Goal: Task Accomplishment & Management: Manage account settings

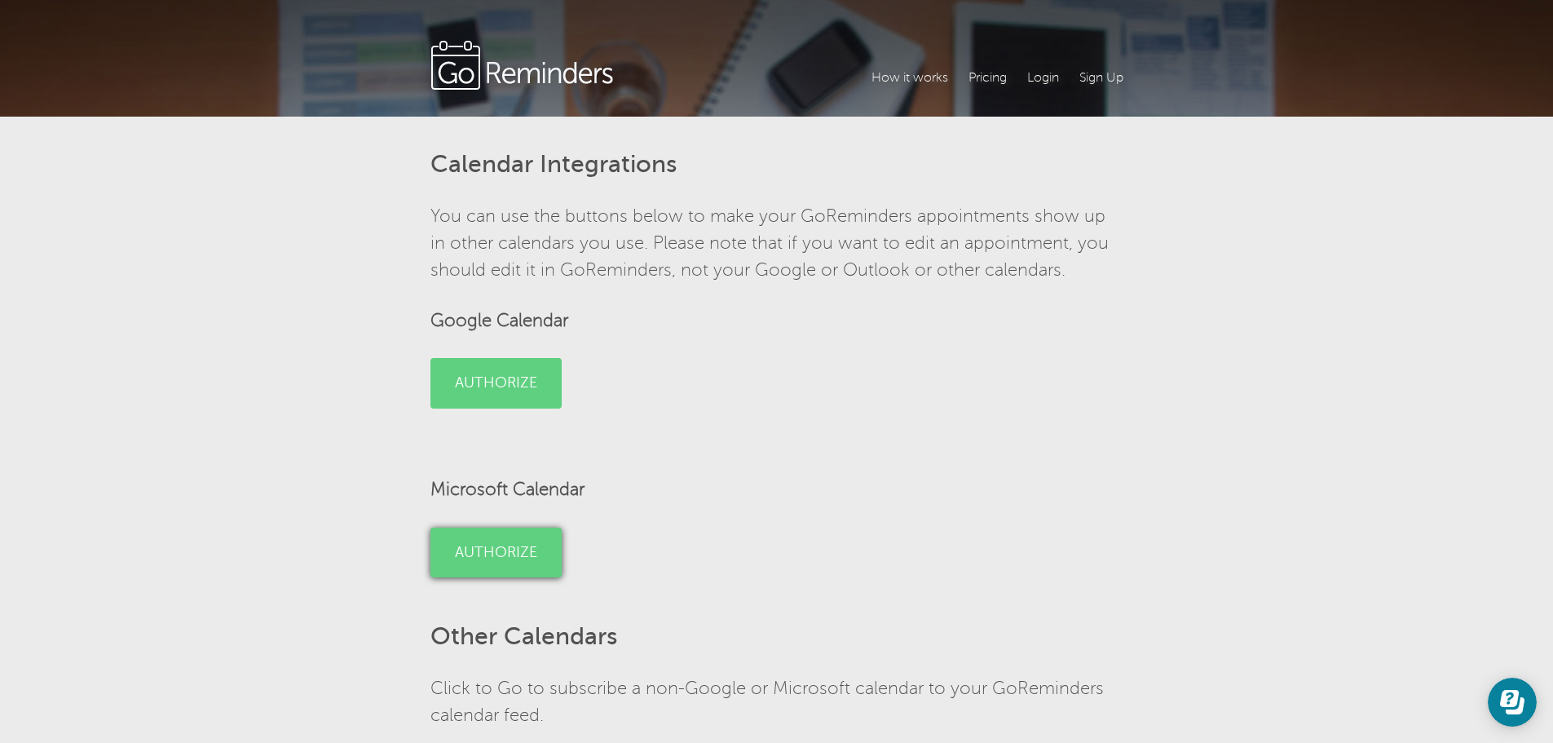
click at [492, 545] on link "Authorize" at bounding box center [495, 552] width 131 height 51
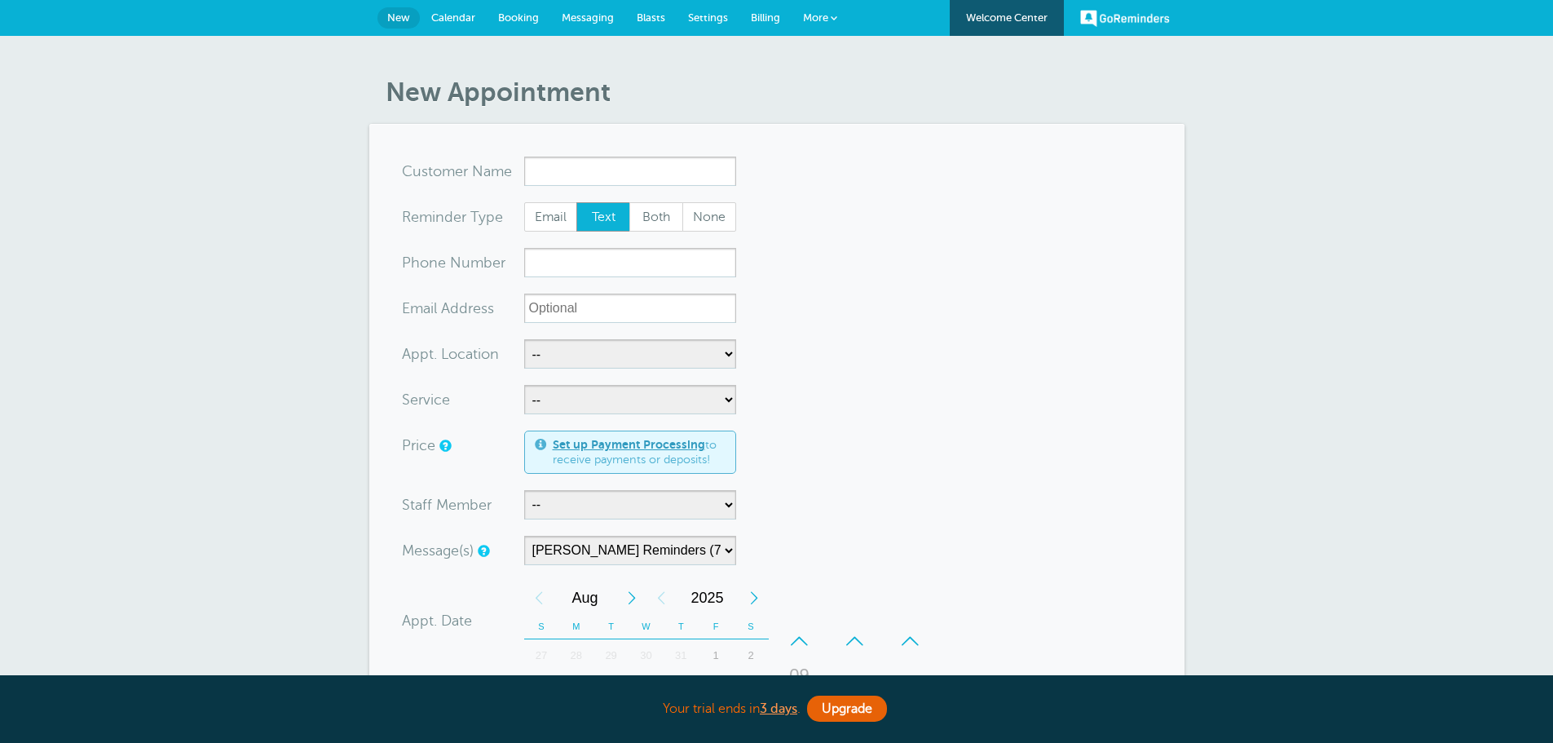
click at [836, 11] on link "More" at bounding box center [820, 18] width 57 height 37
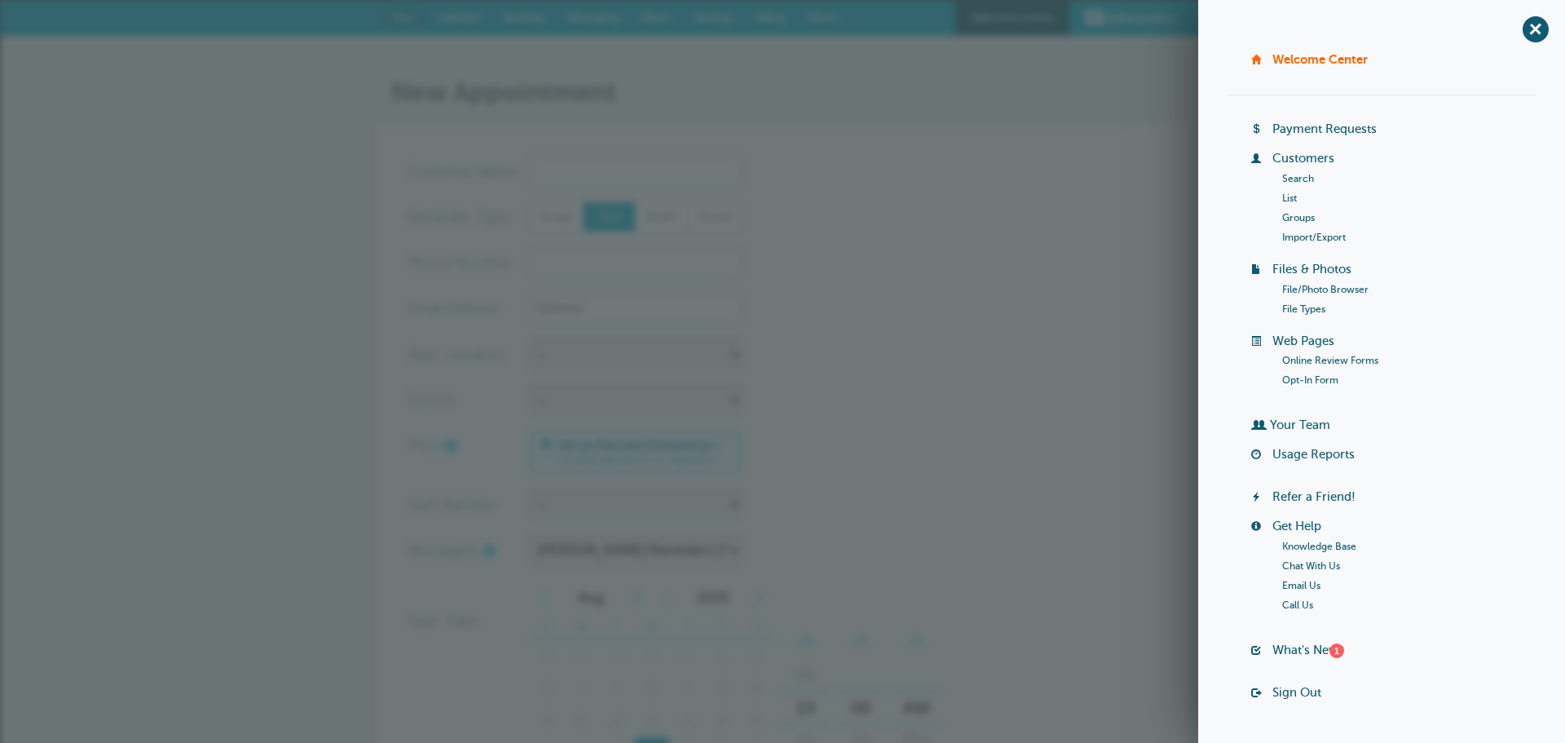
click at [1158, 324] on section "You are creating a new customer. To use an existing customer select one from th…" at bounding box center [782, 605] width 815 height 962
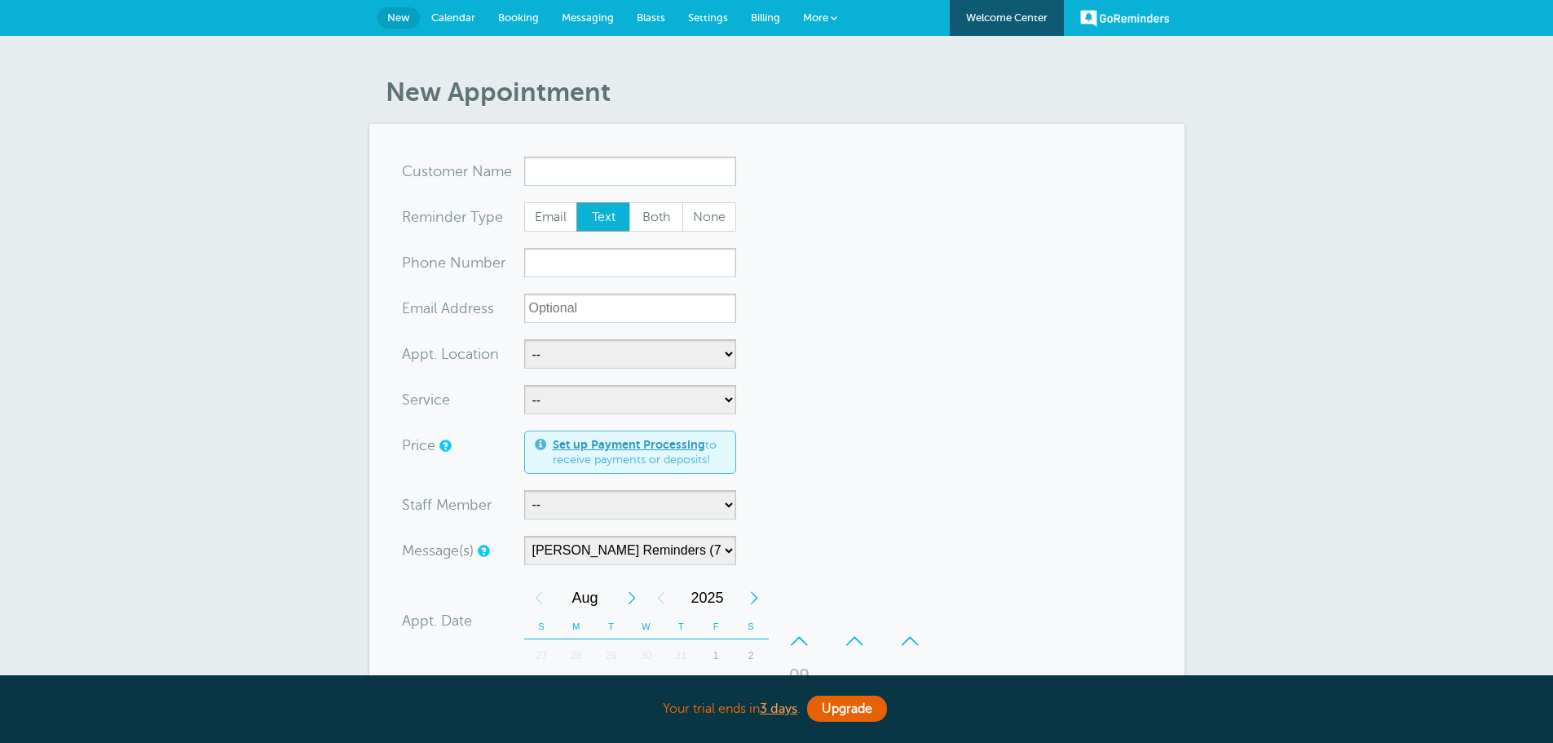
click at [399, 7] on link "New" at bounding box center [398, 17] width 42 height 21
click at [584, 4] on link "Messaging" at bounding box center [587, 18] width 75 height 36
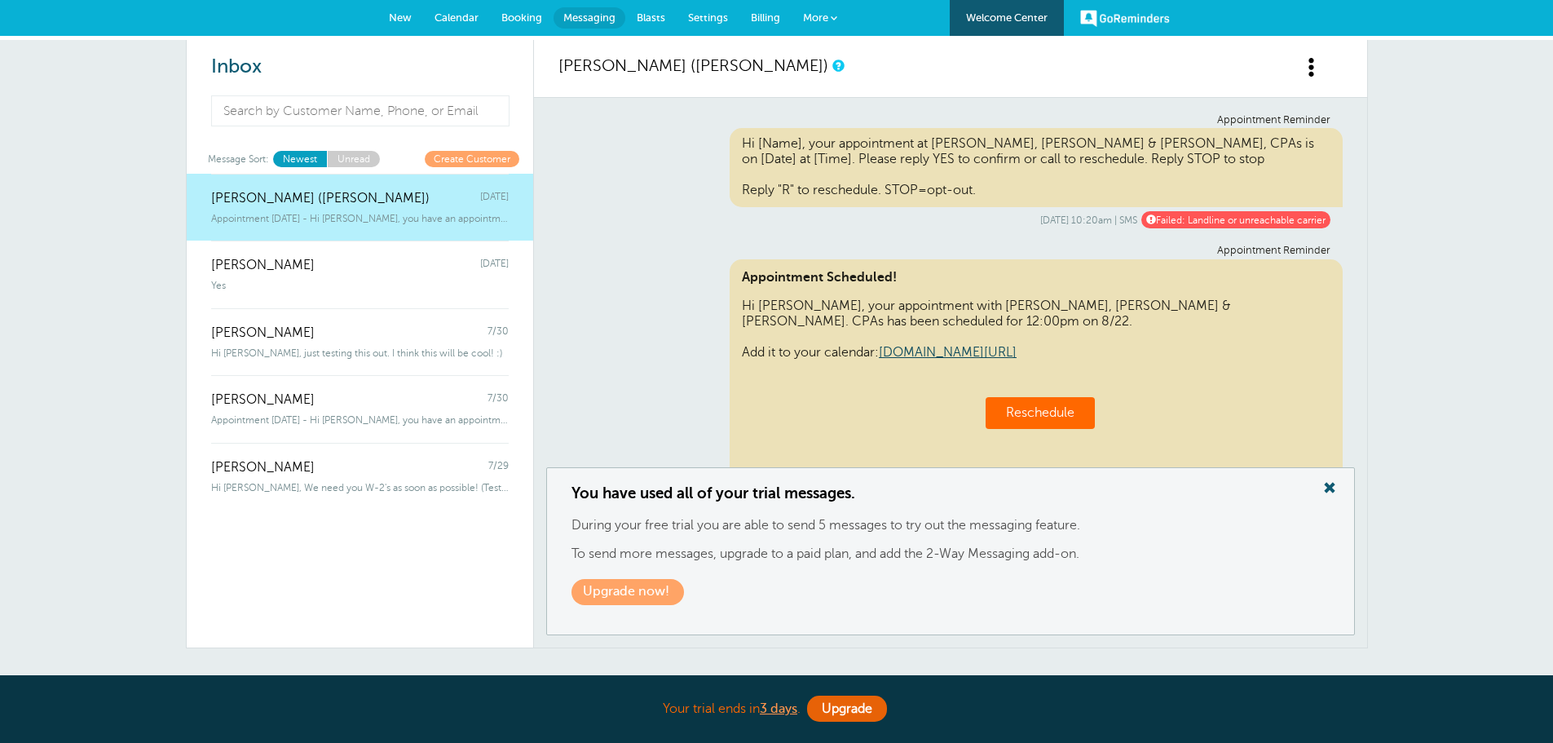
scroll to position [834, 0]
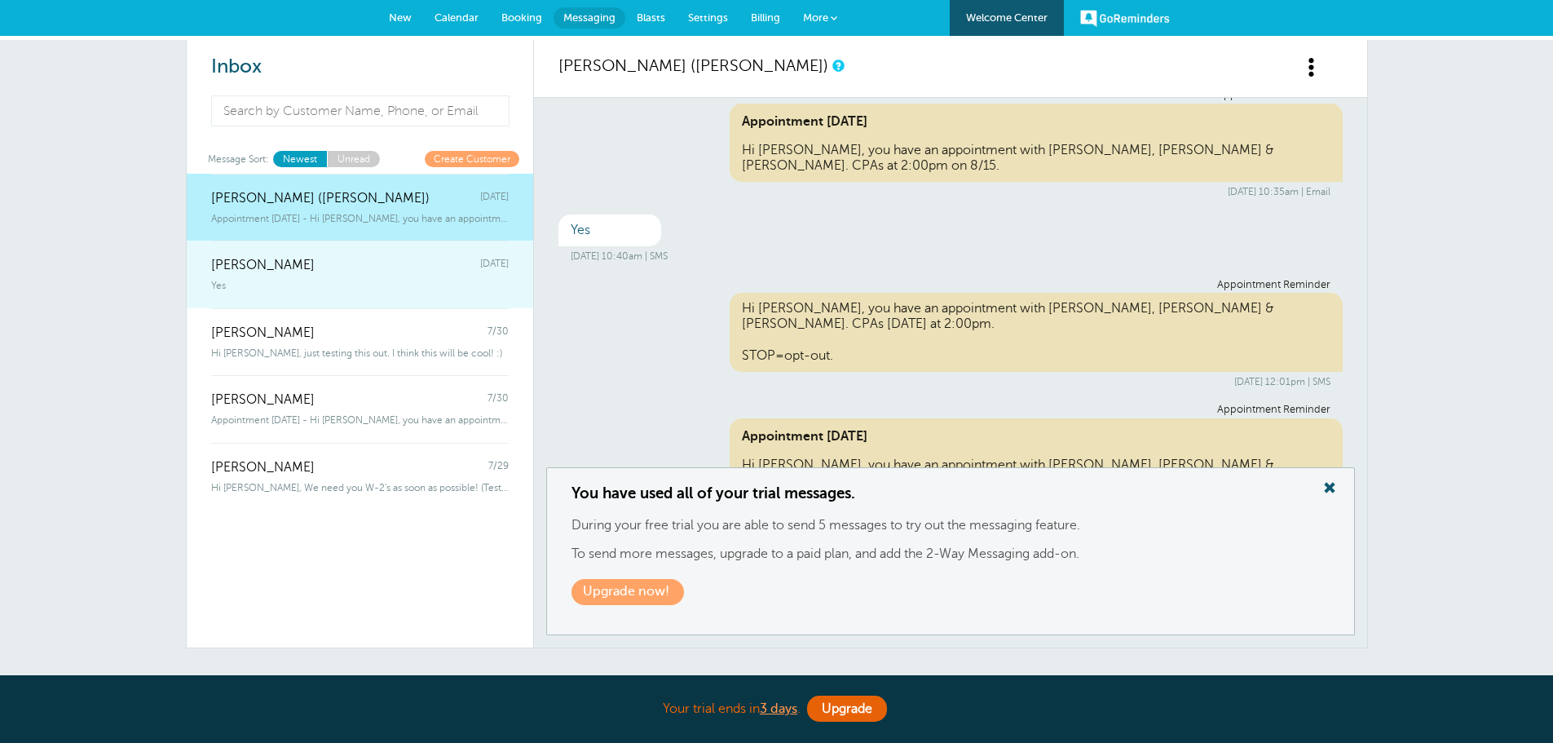
click at [342, 263] on div "Deanna Dreher Thursday" at bounding box center [360, 256] width 298 height 33
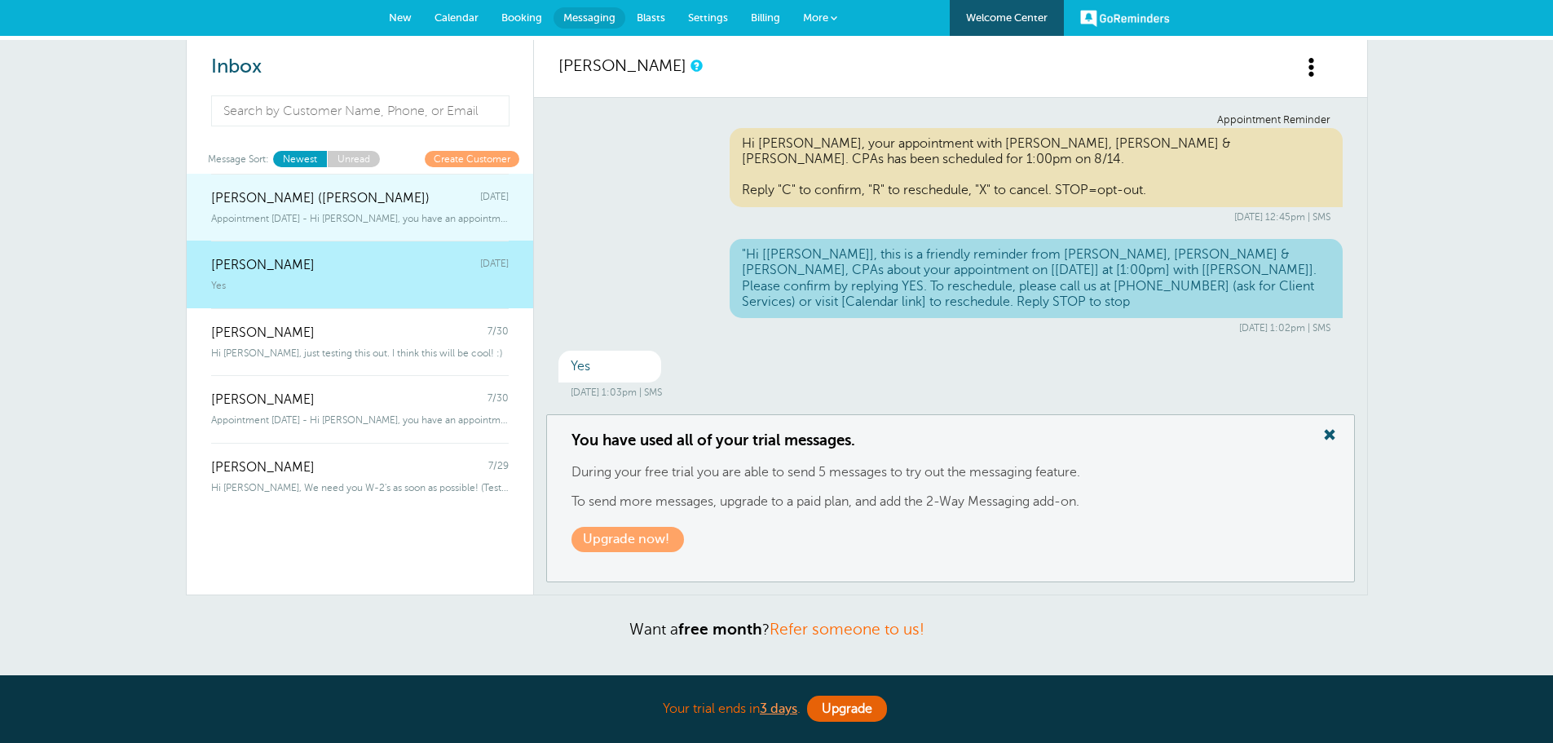
click at [361, 210] on div "Appointment Today - Hi Travis, you have an appointment with Griffiths, Dreher &…" at bounding box center [360, 215] width 298 height 18
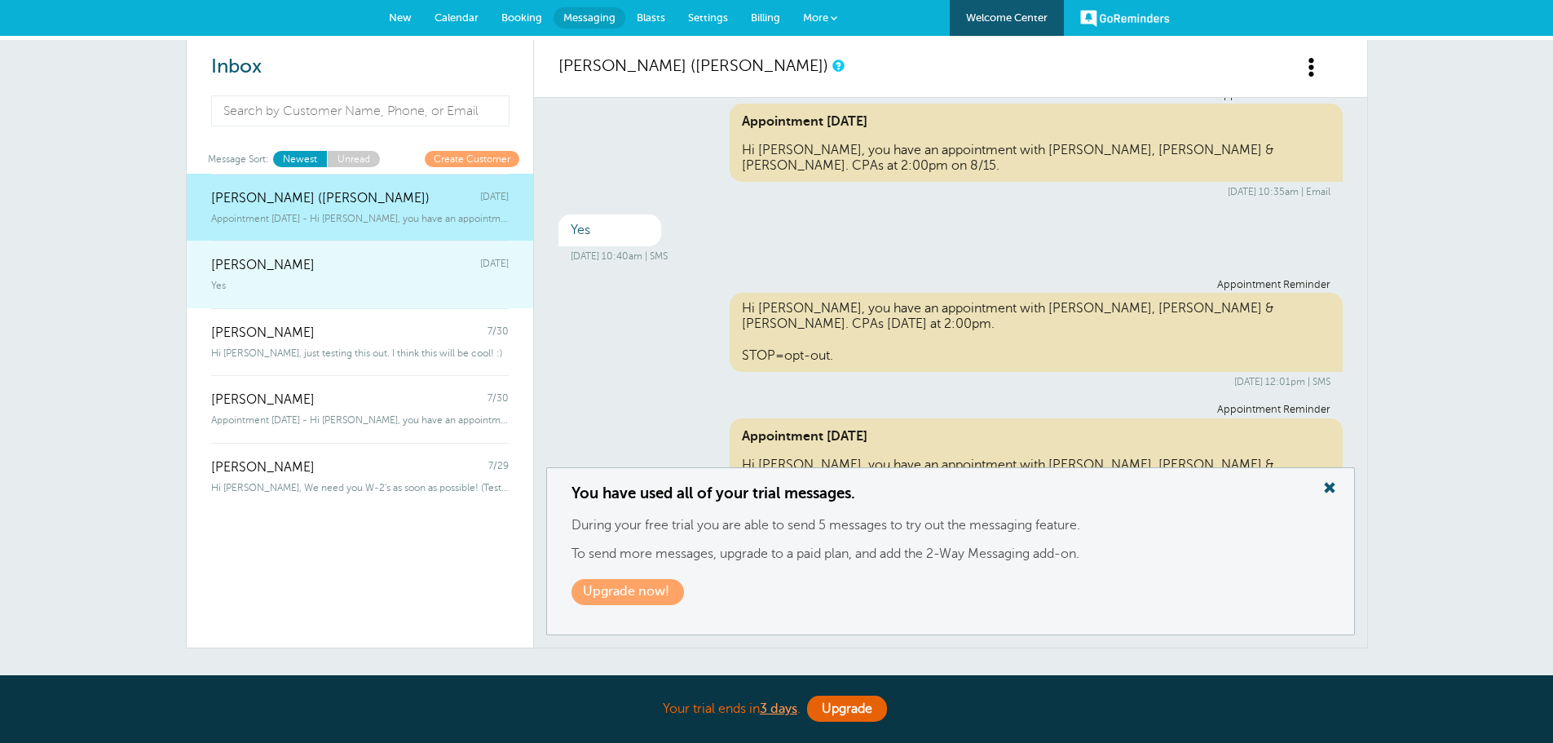
click at [349, 277] on div "Yes" at bounding box center [360, 282] width 298 height 18
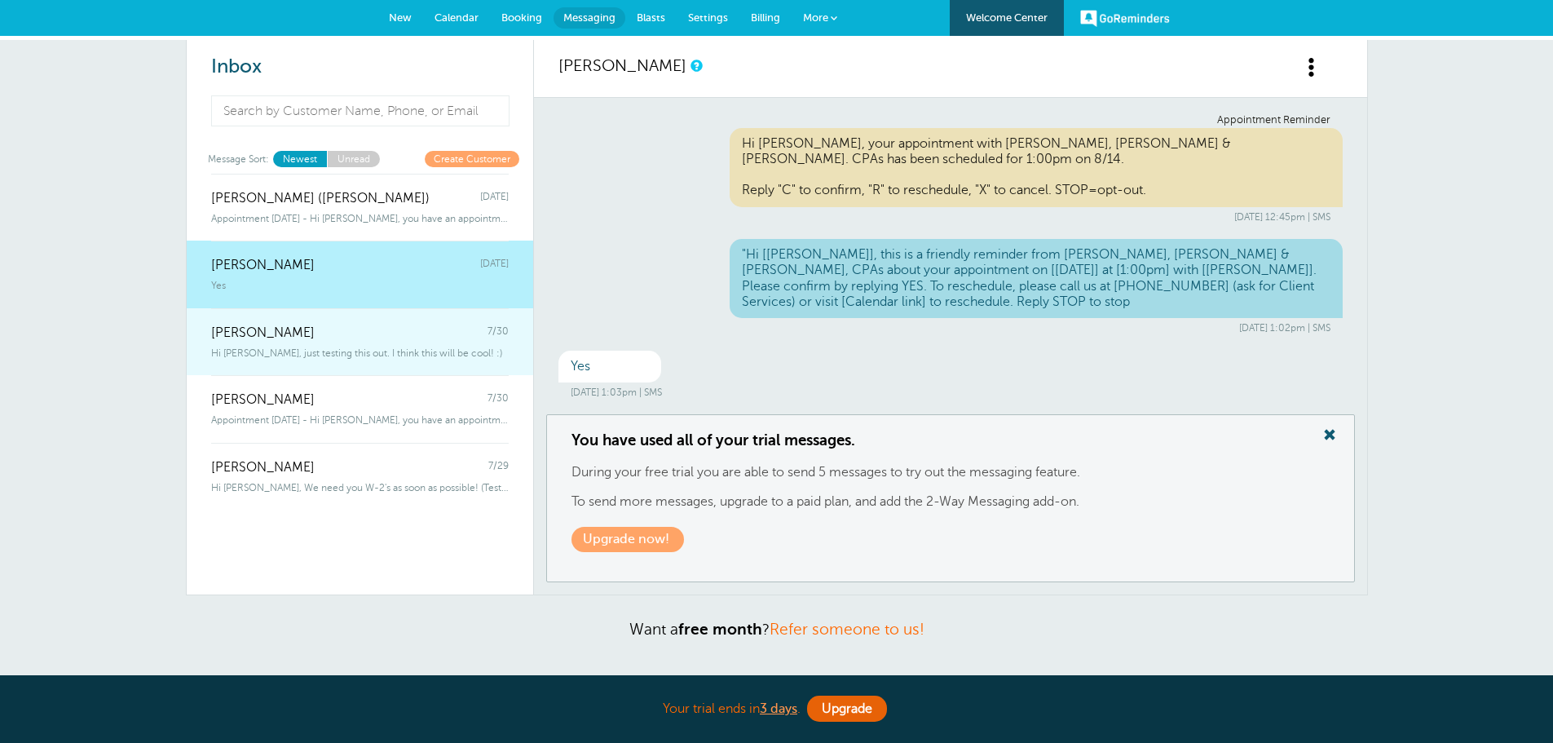
click at [351, 339] on div "Megan Manning 7/30" at bounding box center [360, 324] width 298 height 33
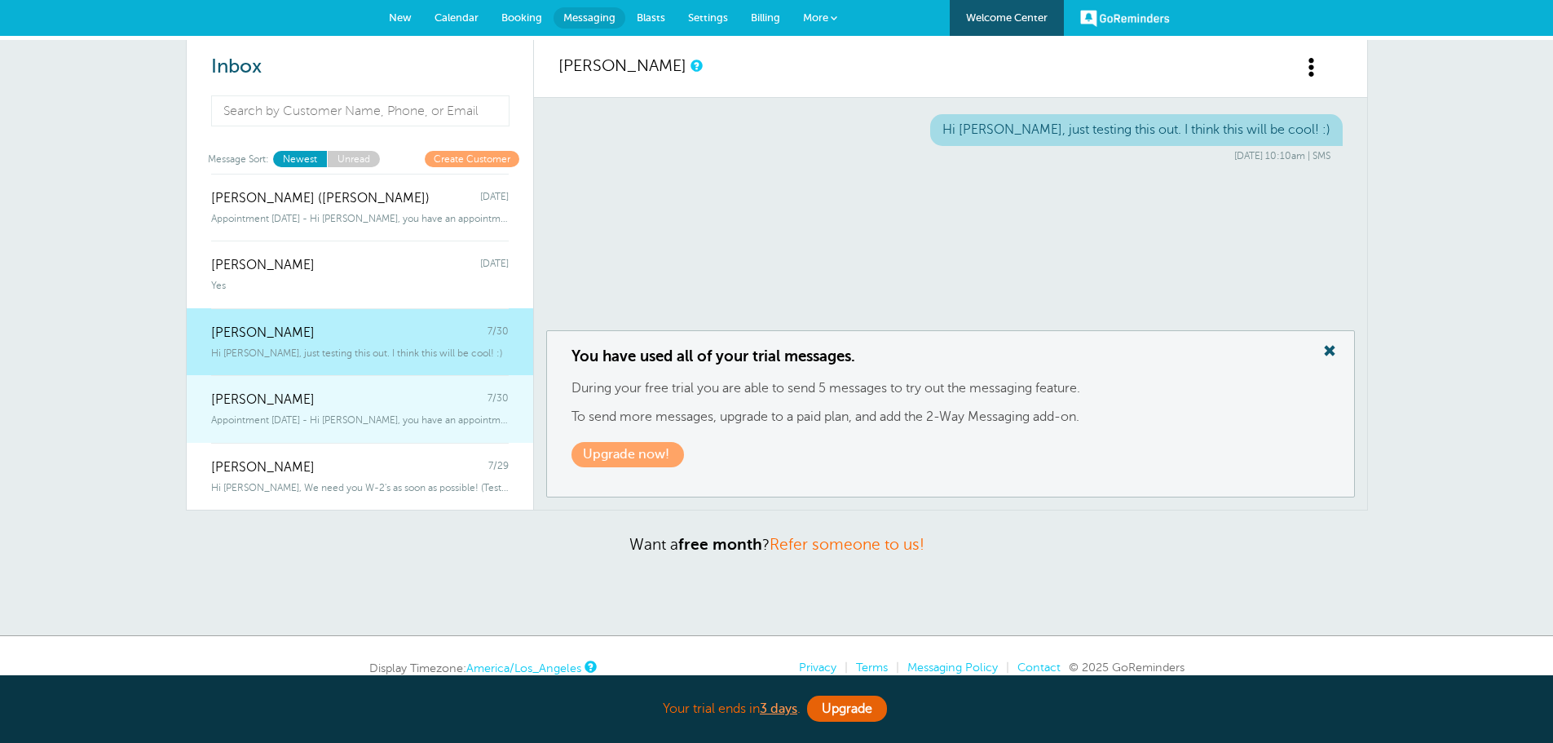
click at [348, 415] on span "Appointment Today - Hi David, you have an appointment with Griffiths, Dreher &a…" at bounding box center [360, 419] width 298 height 11
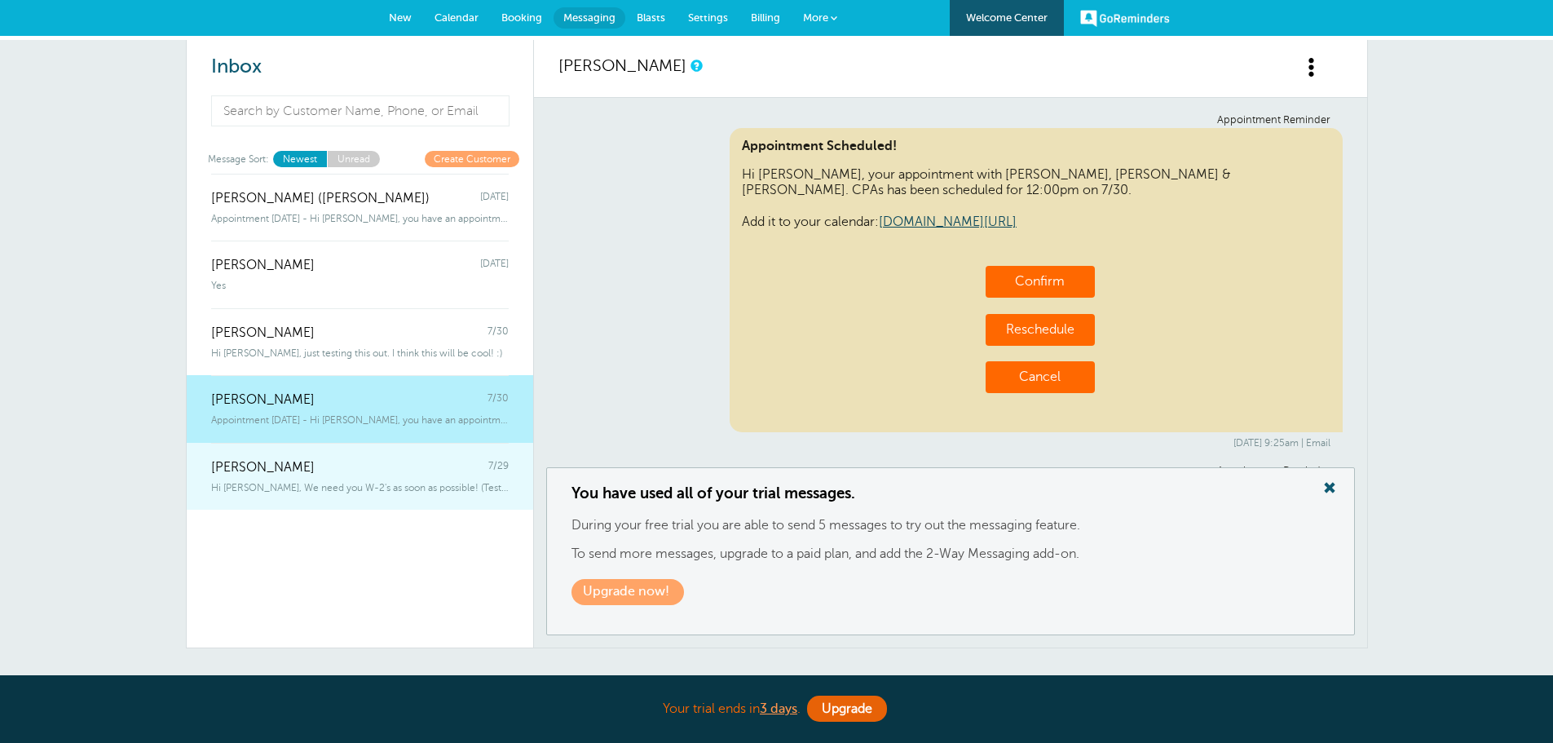
scroll to position [254, 0]
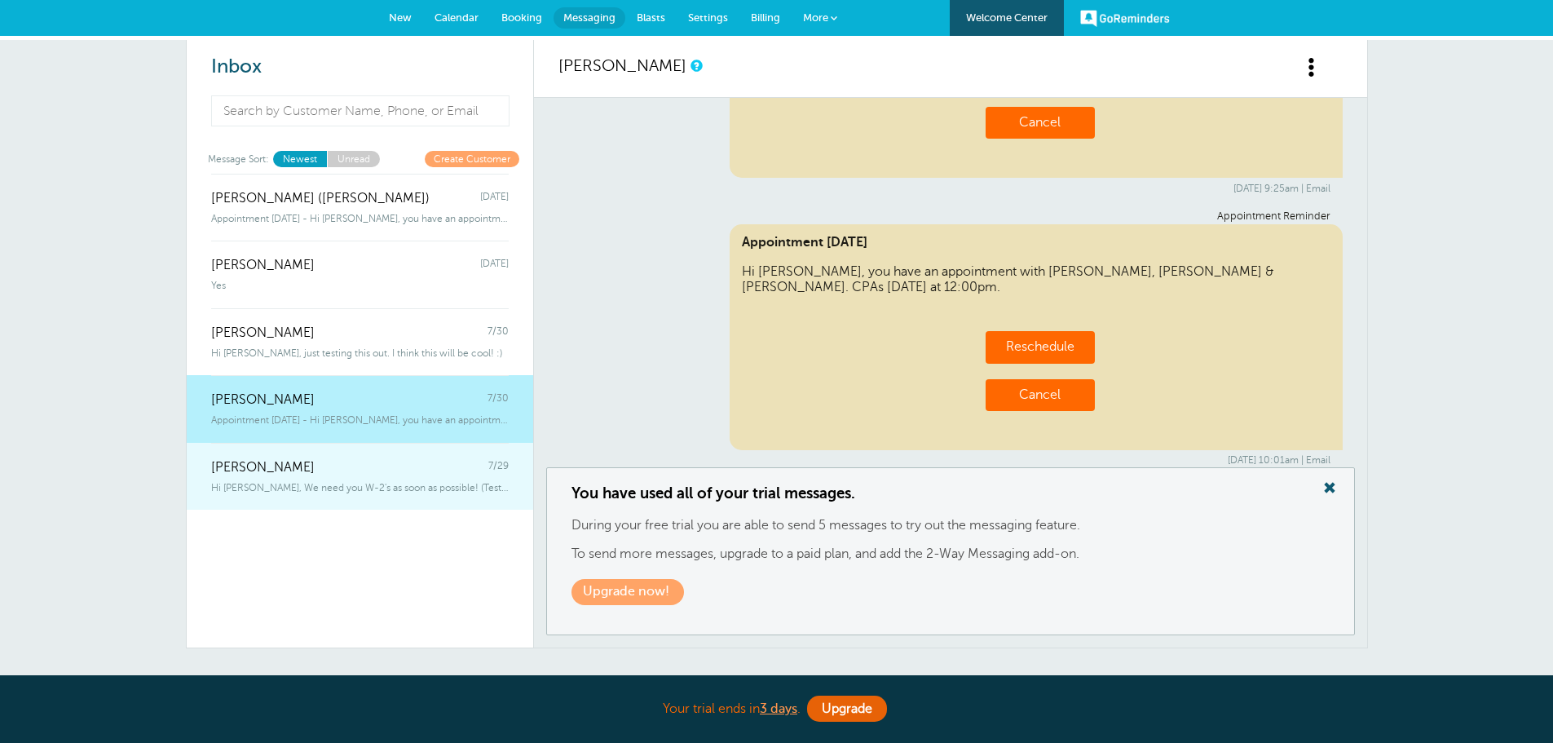
click at [348, 464] on div "Kelly Klossner 7/29" at bounding box center [360, 459] width 298 height 33
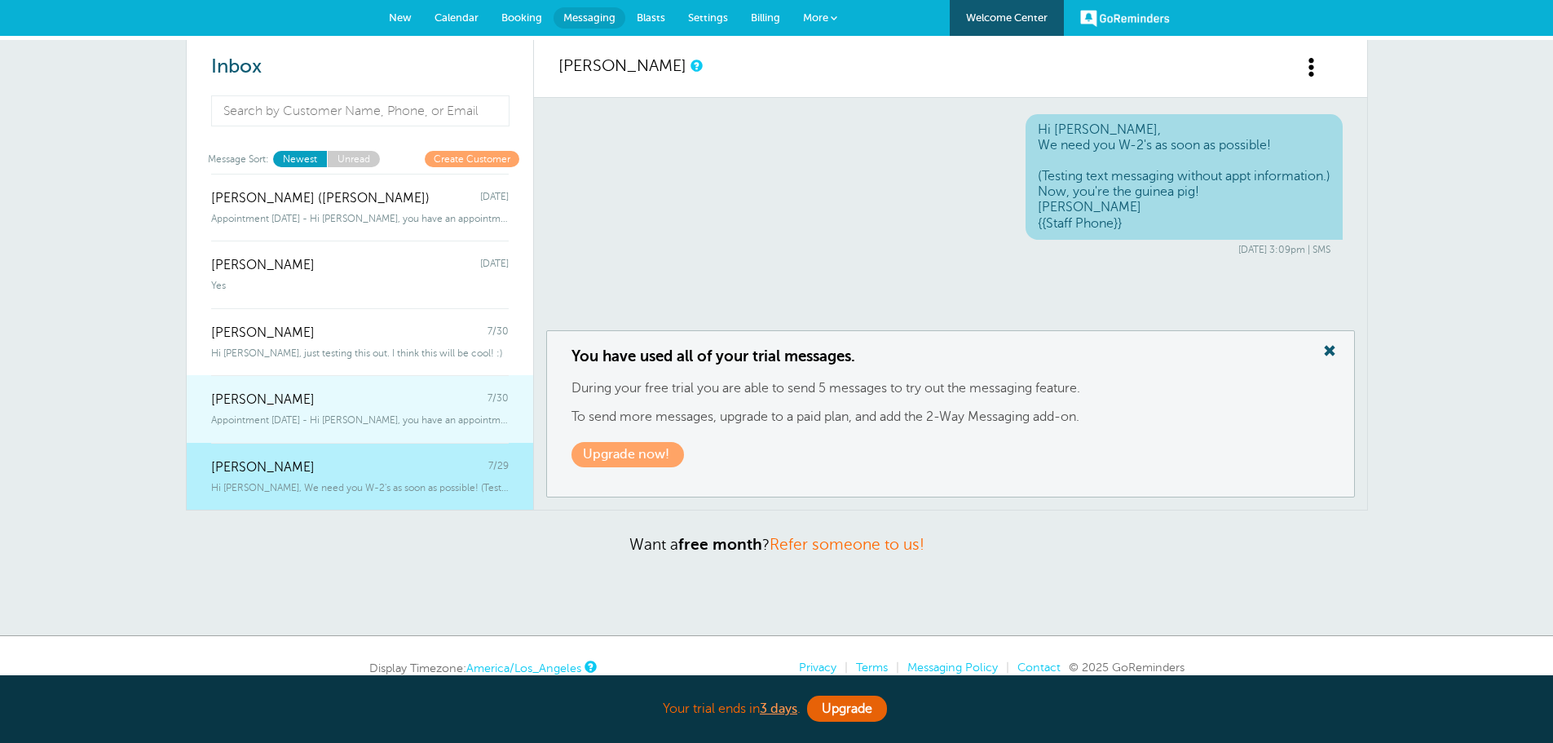
click at [367, 393] on div "David Copperfield 7/30" at bounding box center [360, 391] width 298 height 33
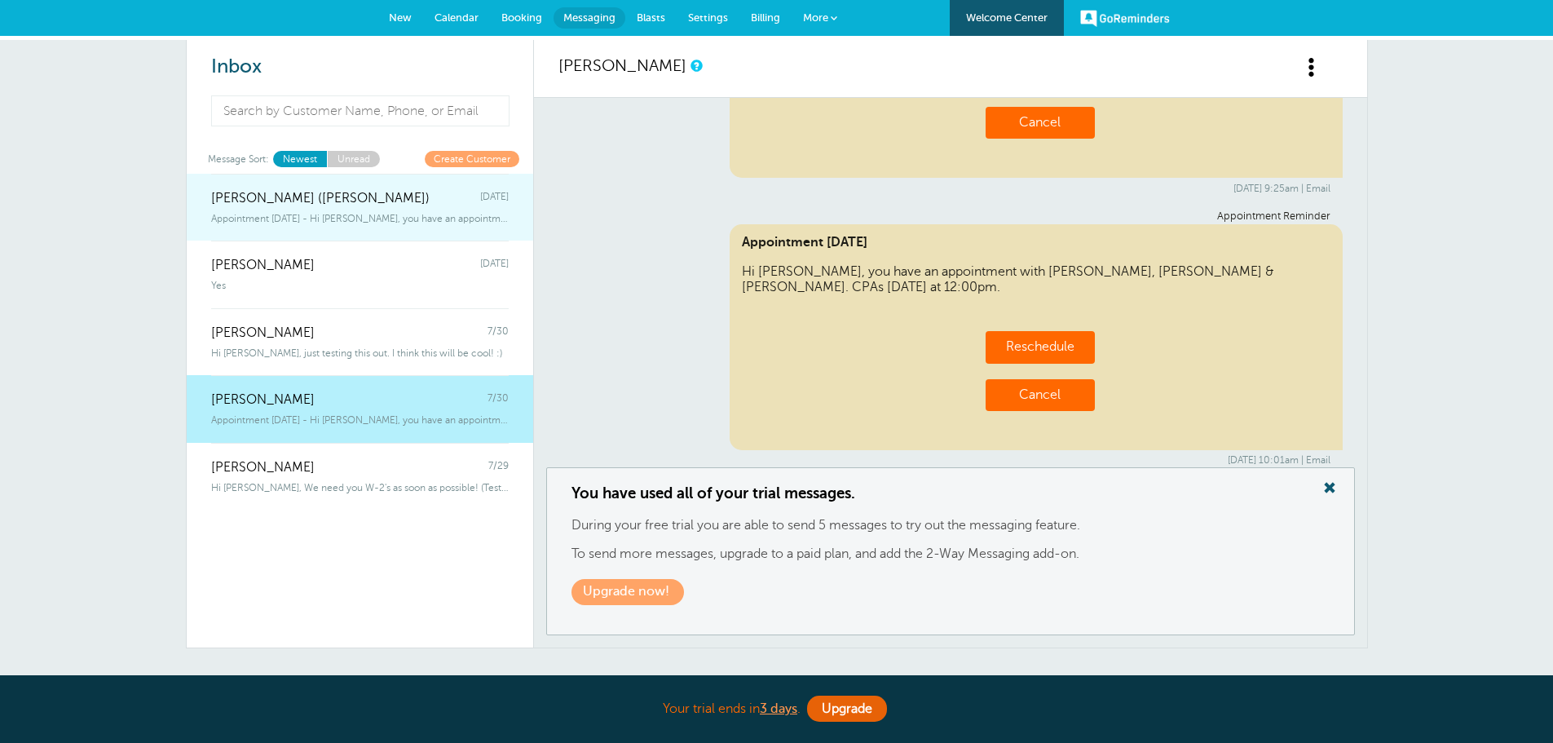
click at [338, 205] on span "Travis Kelce-Swift (Megan Manning)" at bounding box center [320, 198] width 218 height 15
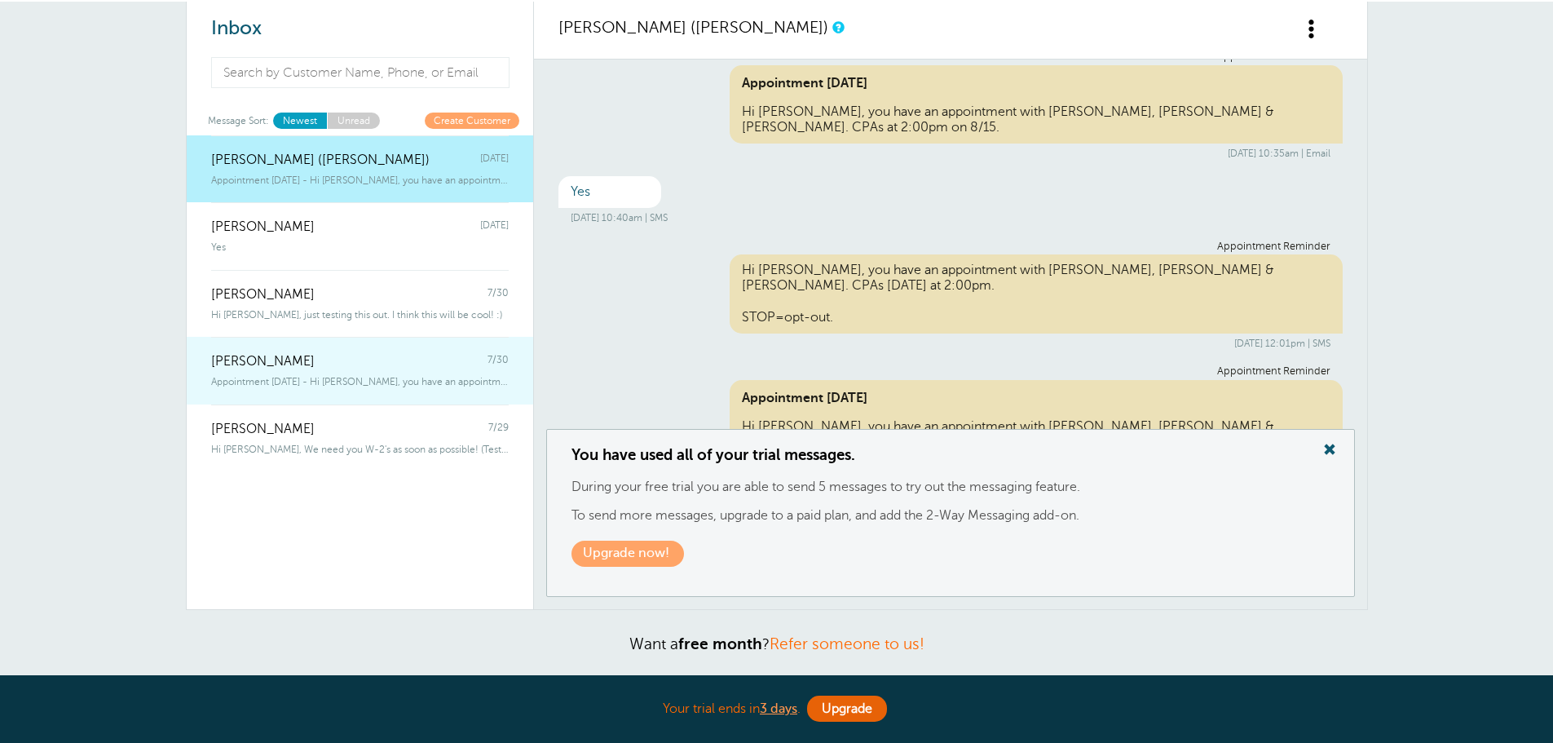
scroll to position [0, 0]
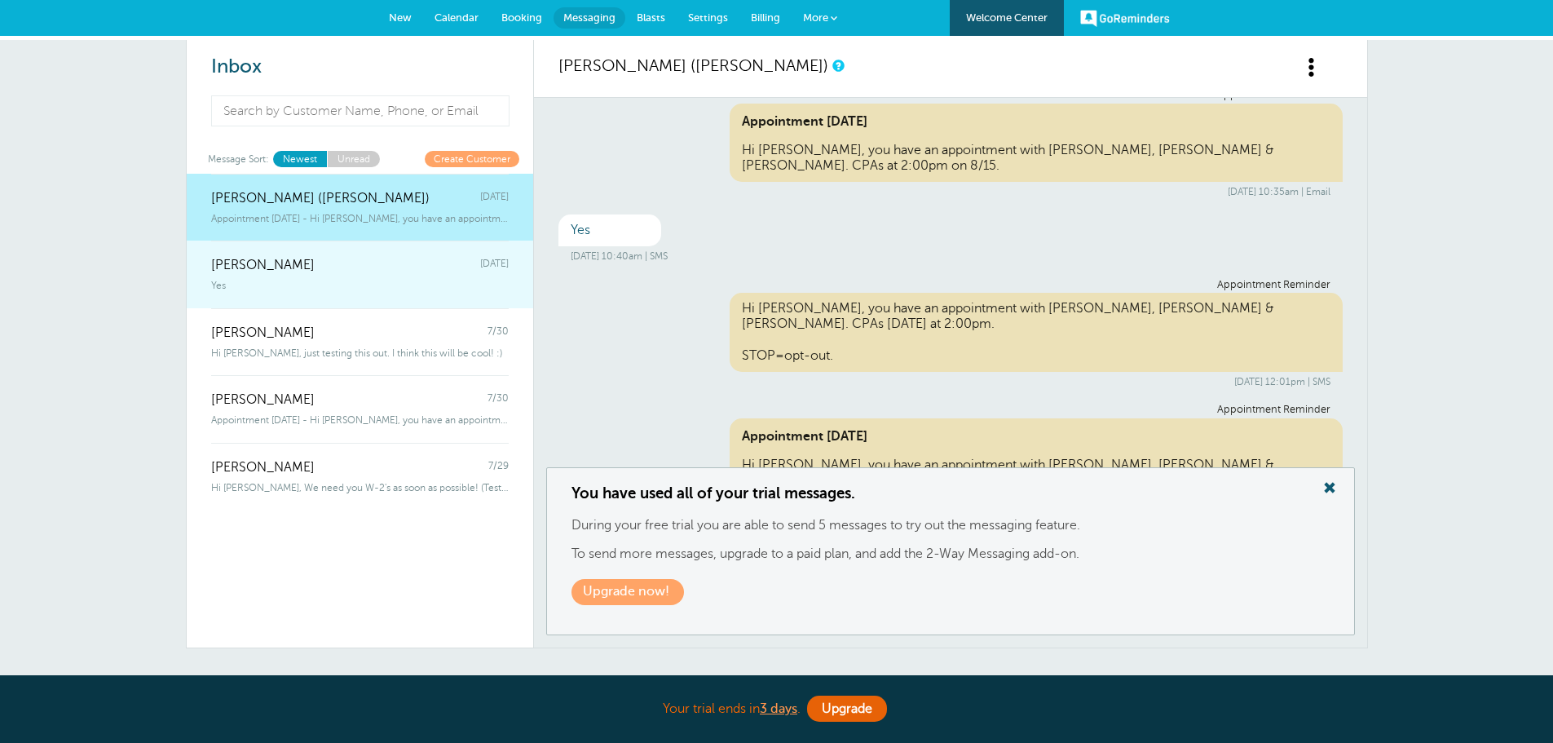
click at [328, 256] on div "Deanna Dreher Thursday" at bounding box center [360, 256] width 298 height 33
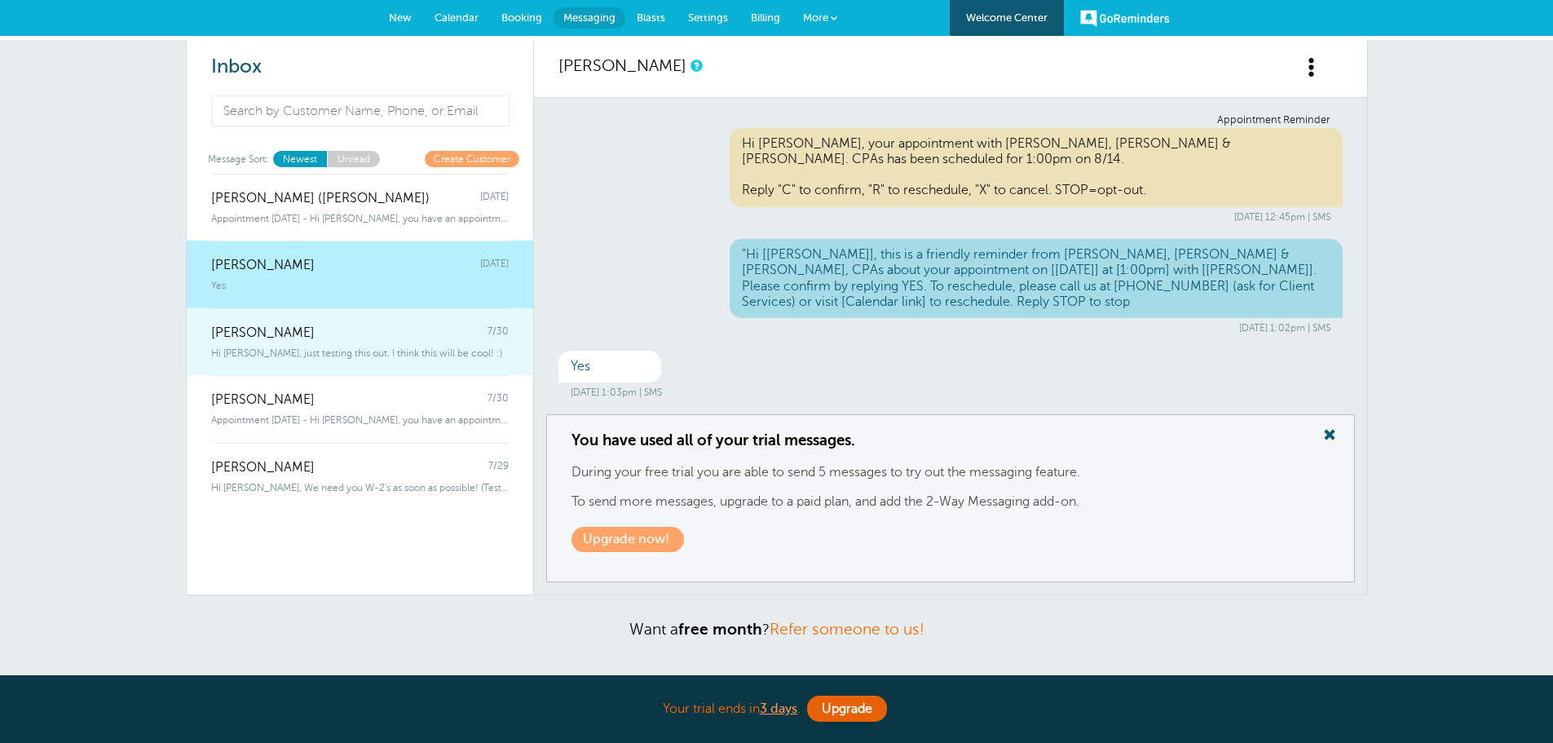
click at [339, 329] on div "Megan Manning 7/30" at bounding box center [360, 324] width 298 height 33
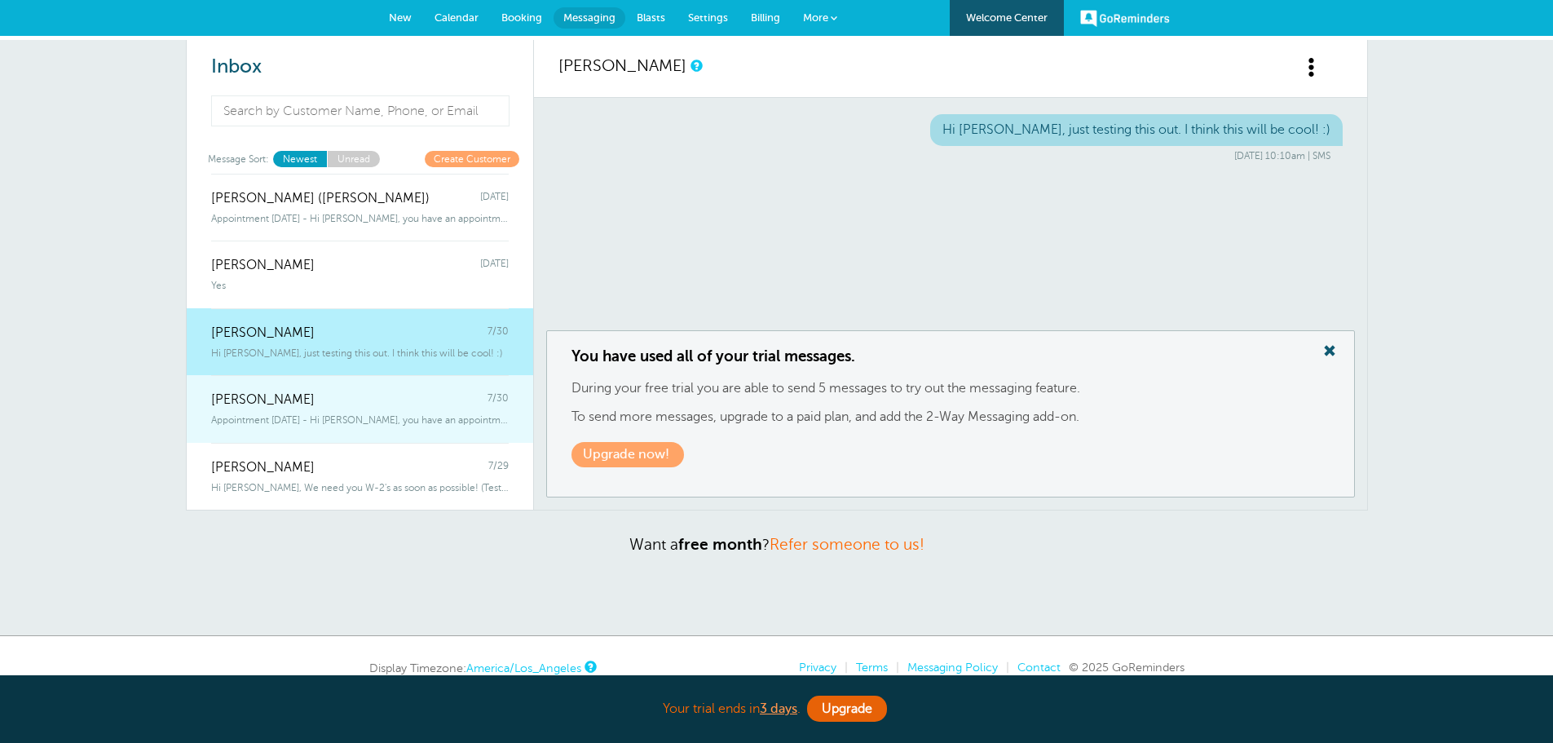
click at [342, 402] on div "David Copperfield 7/30" at bounding box center [360, 391] width 298 height 33
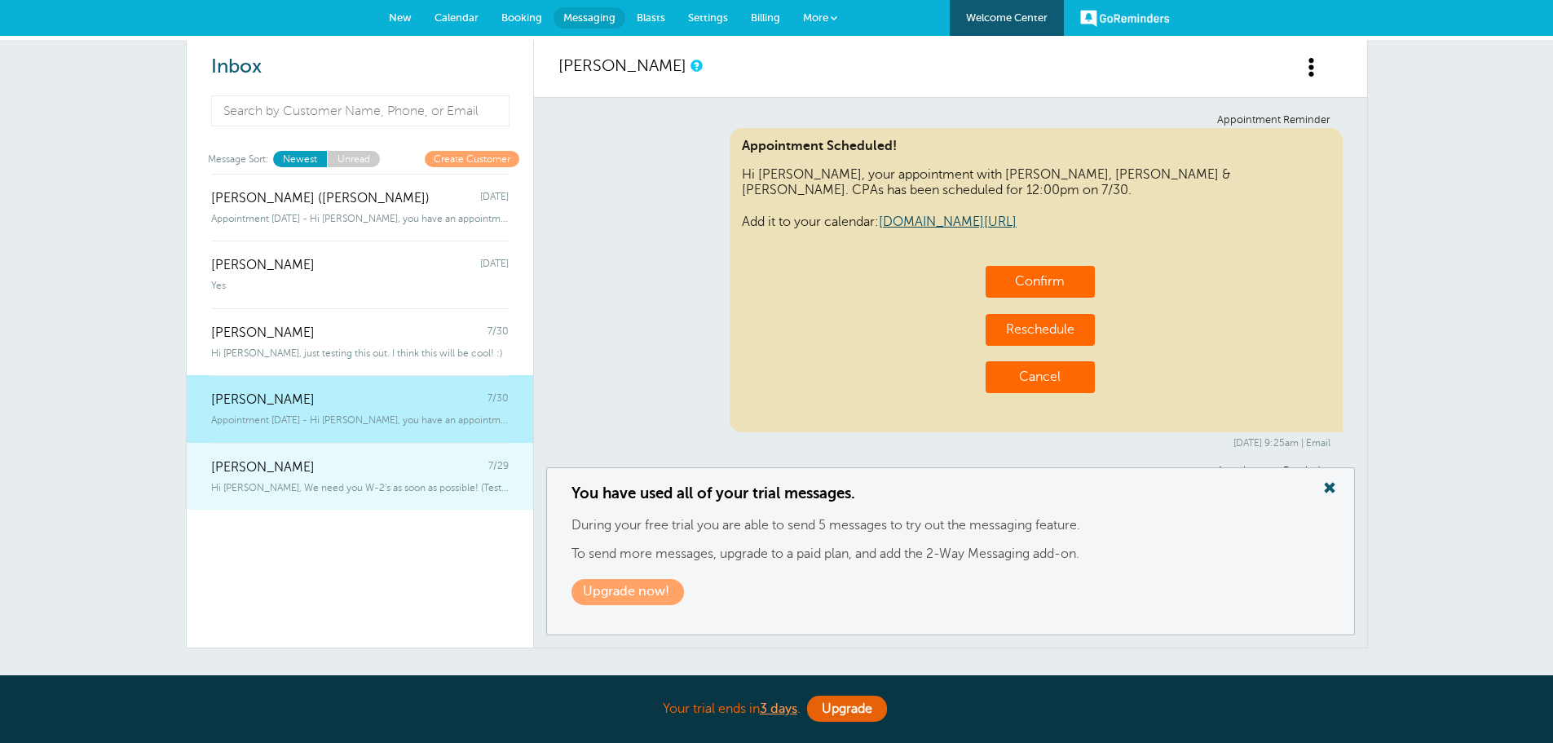
scroll to position [254, 0]
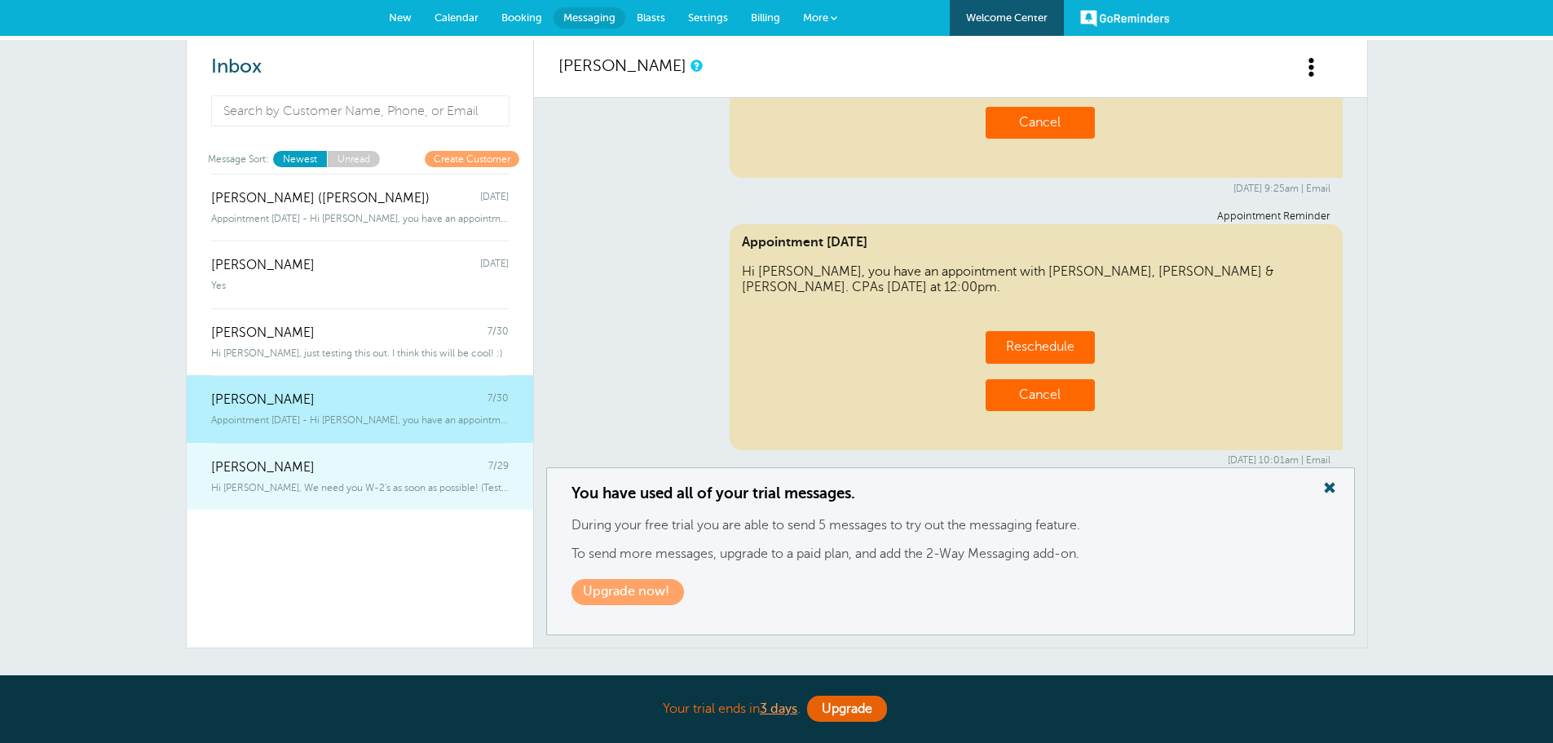
click at [343, 473] on div "Kelly Klossner 7/29" at bounding box center [360, 459] width 298 height 33
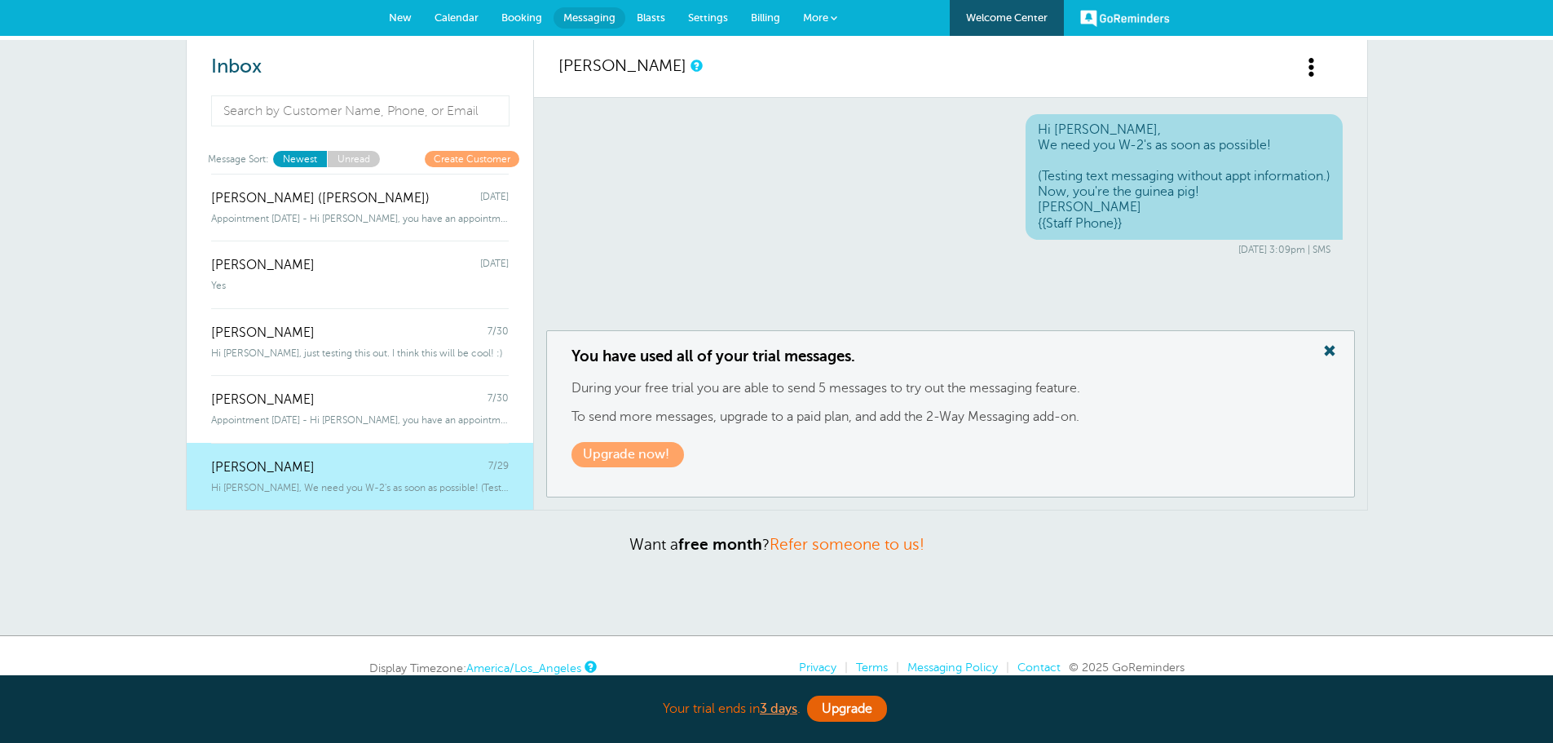
click at [364, 162] on link "Unread" at bounding box center [353, 158] width 53 height 15
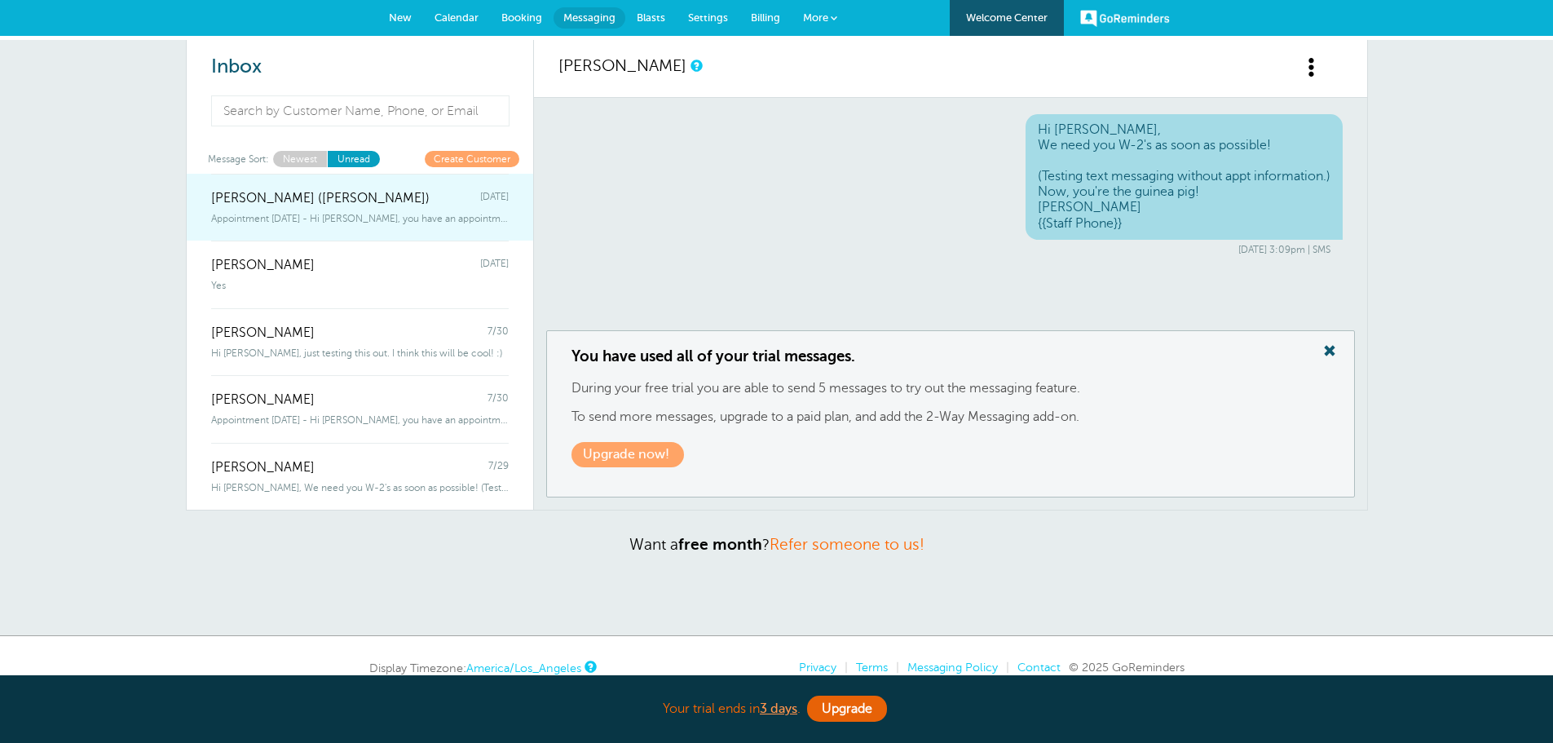
click at [351, 197] on span "Travis Kelce-Swift (Megan Manning)" at bounding box center [320, 198] width 218 height 15
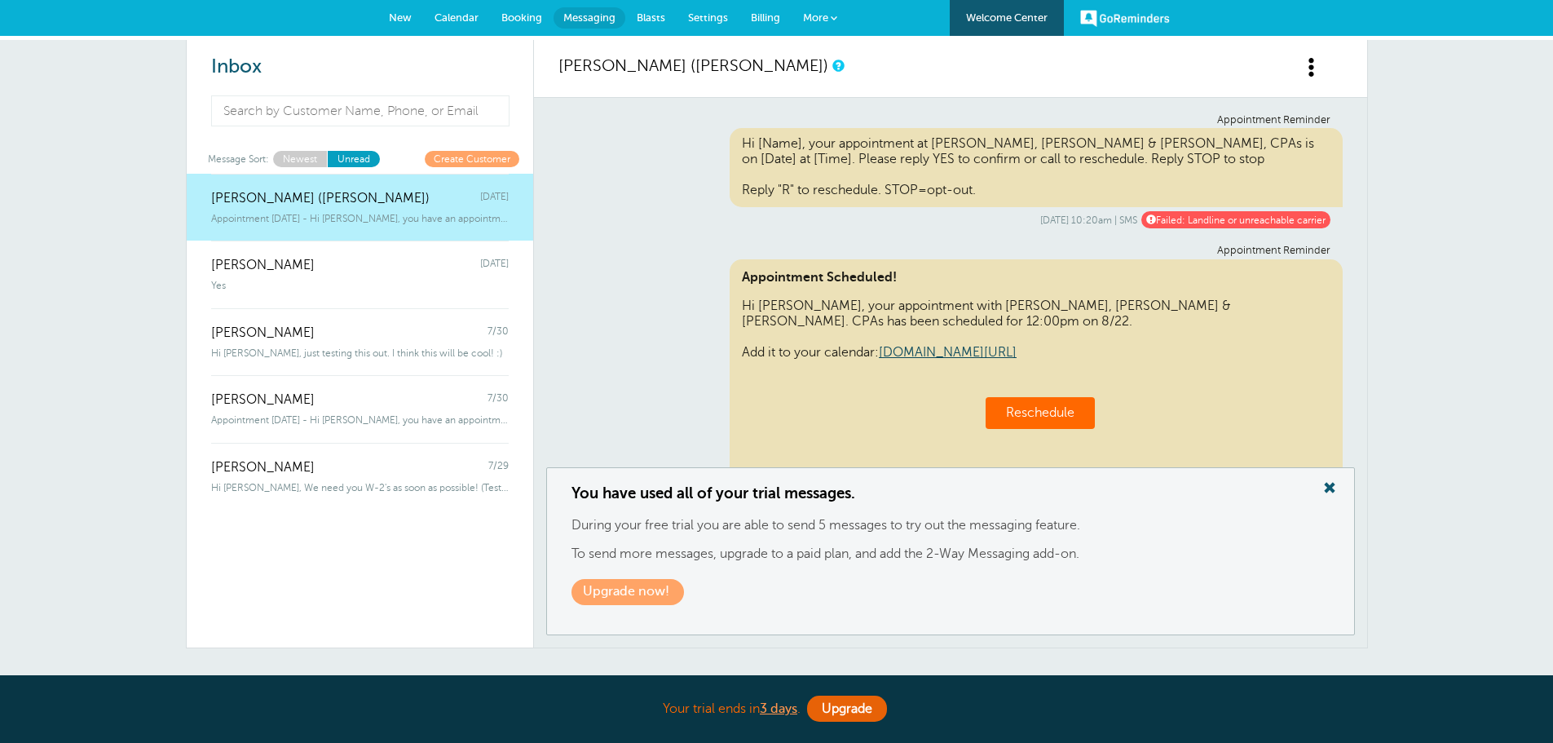
scroll to position [834, 0]
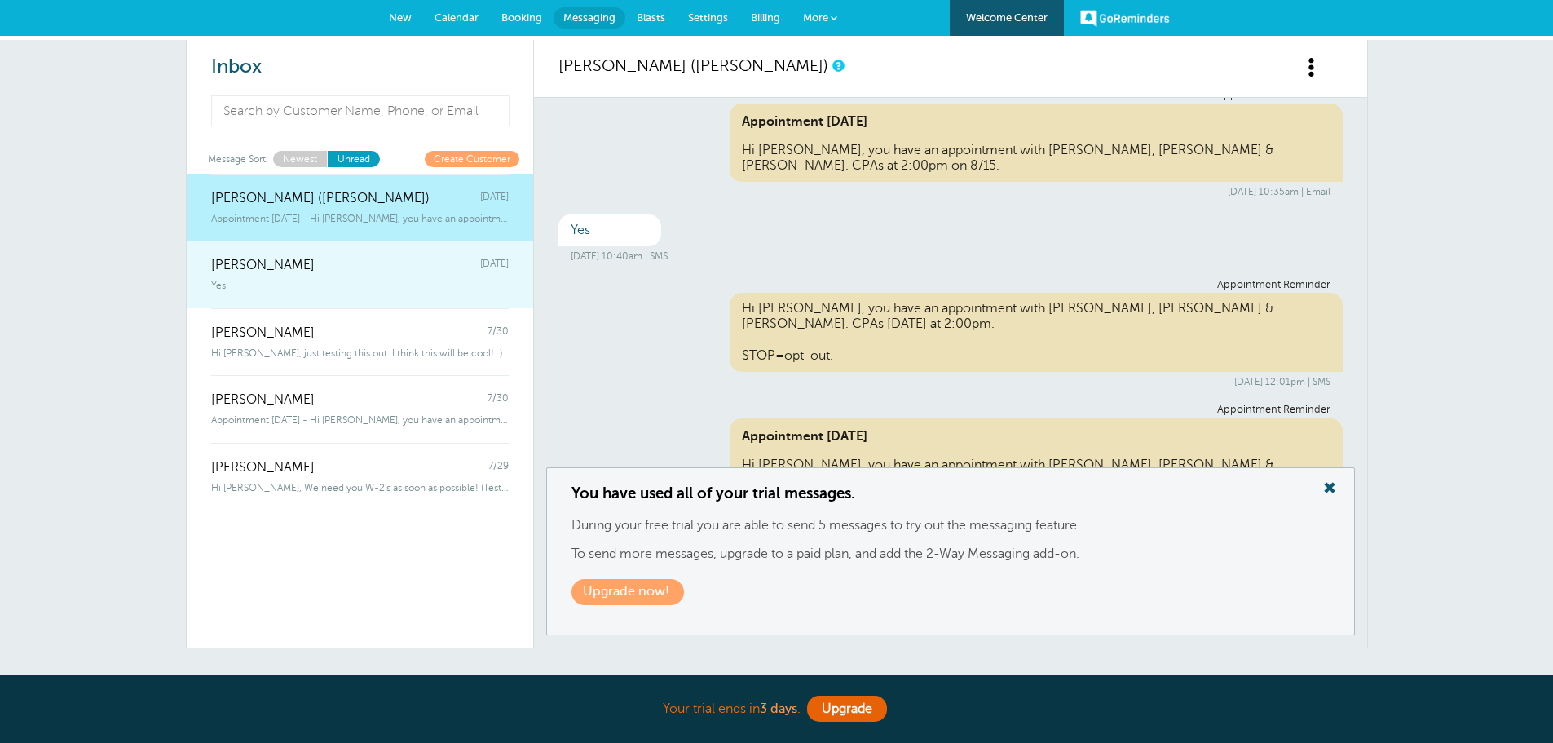
click at [351, 282] on div "Yes" at bounding box center [360, 282] width 298 height 18
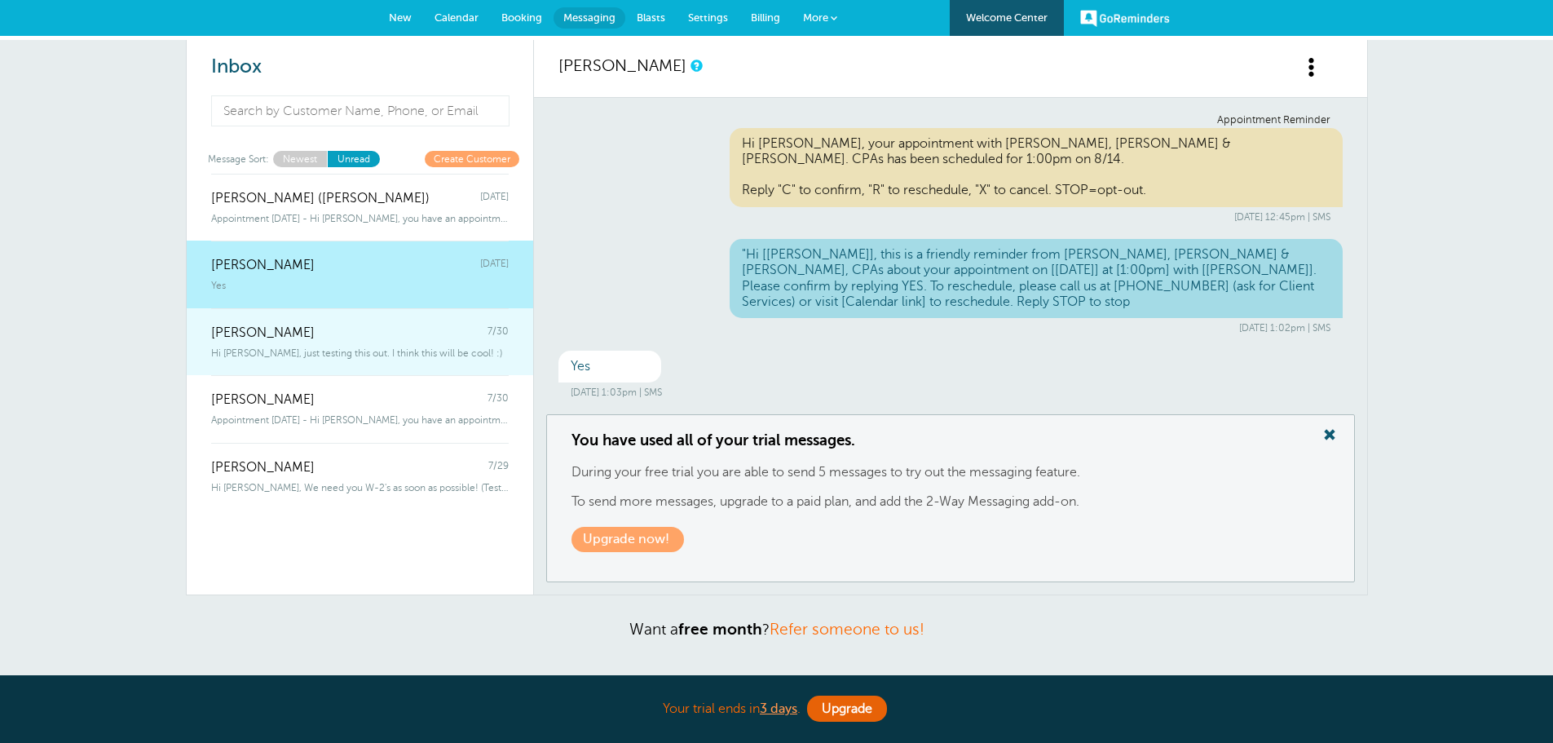
click at [367, 351] on span "Hi Bruce, just testing this out. I think this will be cool! :)" at bounding box center [356, 352] width 291 height 11
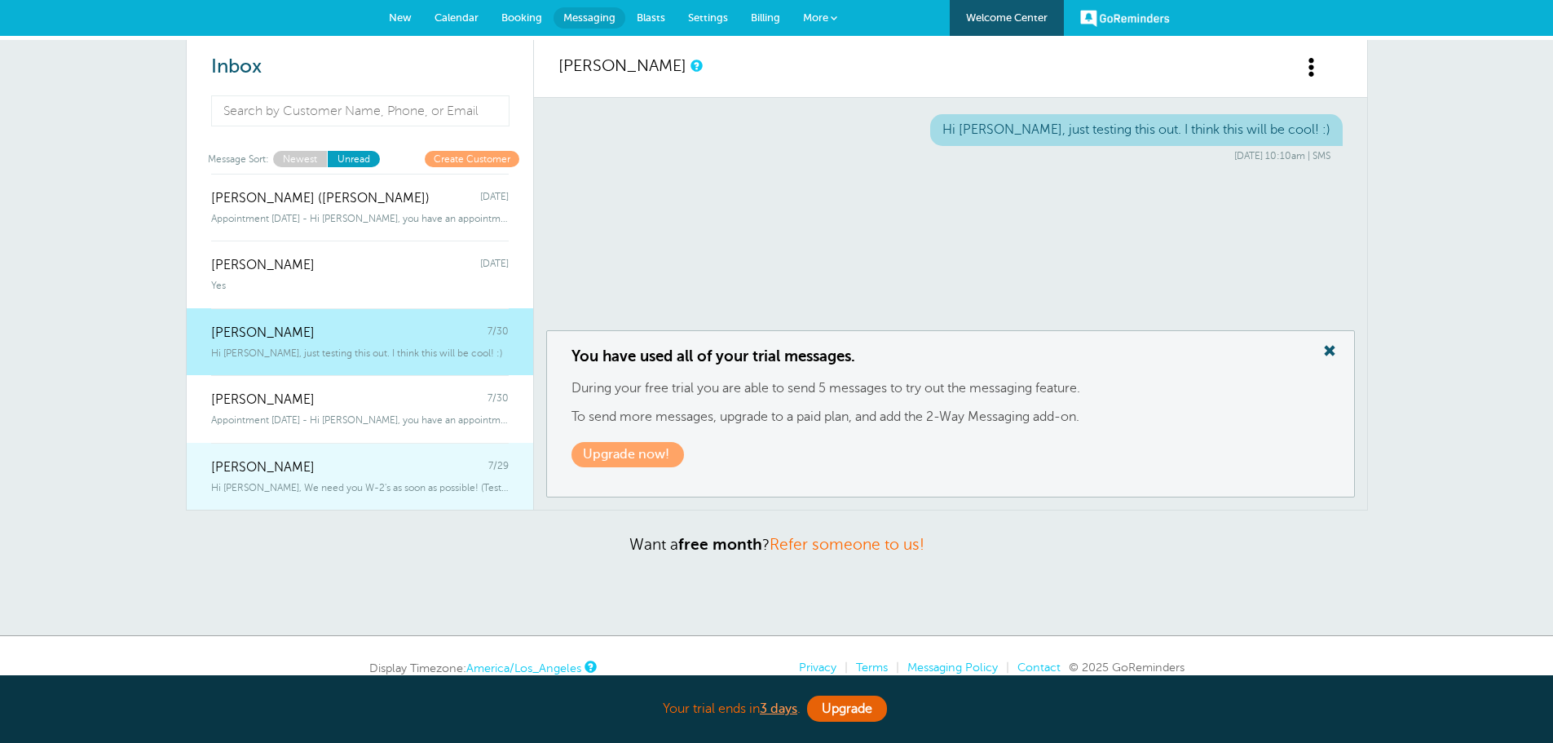
drag, startPoint x: 377, startPoint y: 419, endPoint x: 386, endPoint y: 458, distance: 40.0
click at [377, 421] on span "Appointment Today - Hi David, you have an appointment with Griffiths, Dreher &a…" at bounding box center [360, 419] width 298 height 11
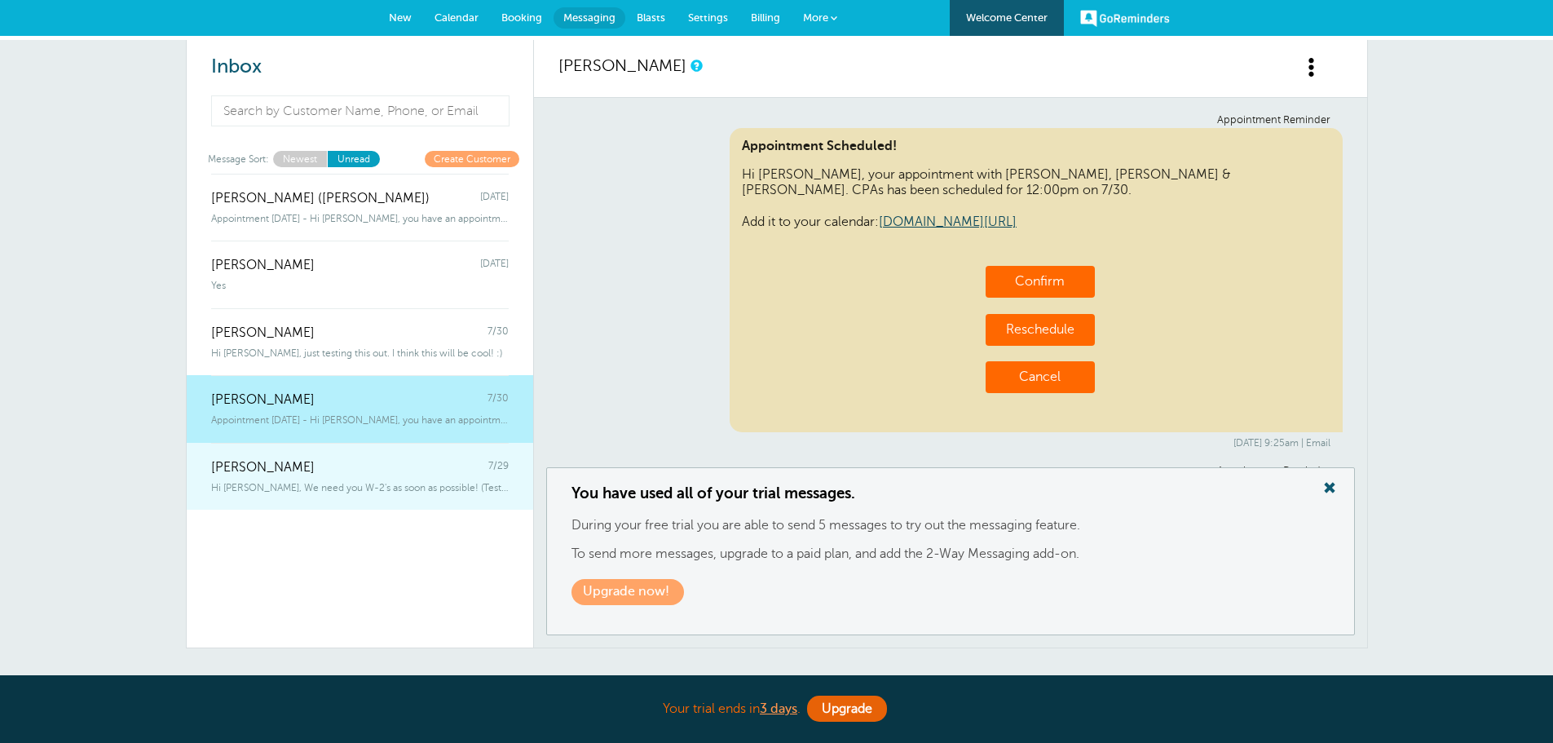
scroll to position [254, 0]
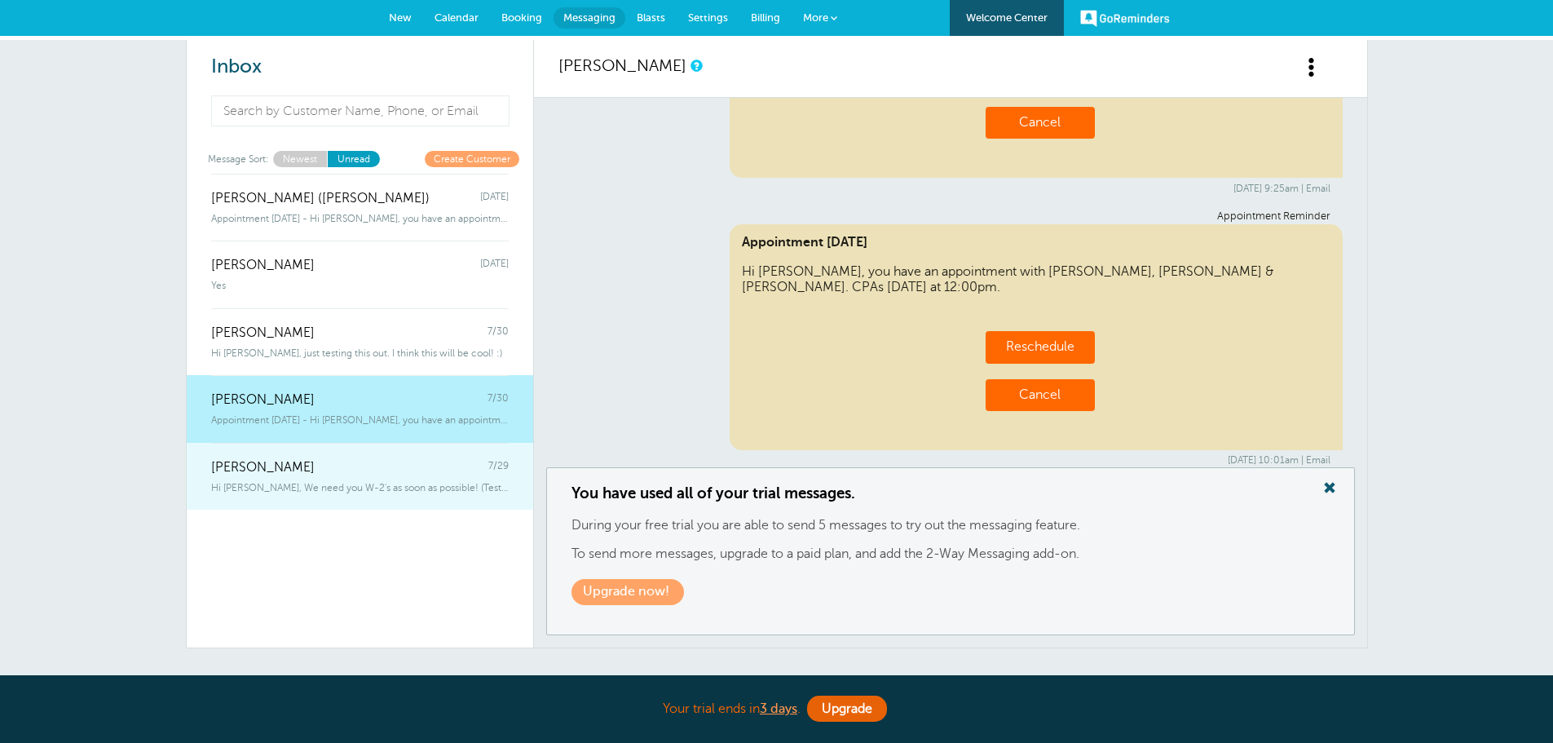
click at [387, 465] on div "Kelly Klossner 7/29" at bounding box center [360, 459] width 298 height 33
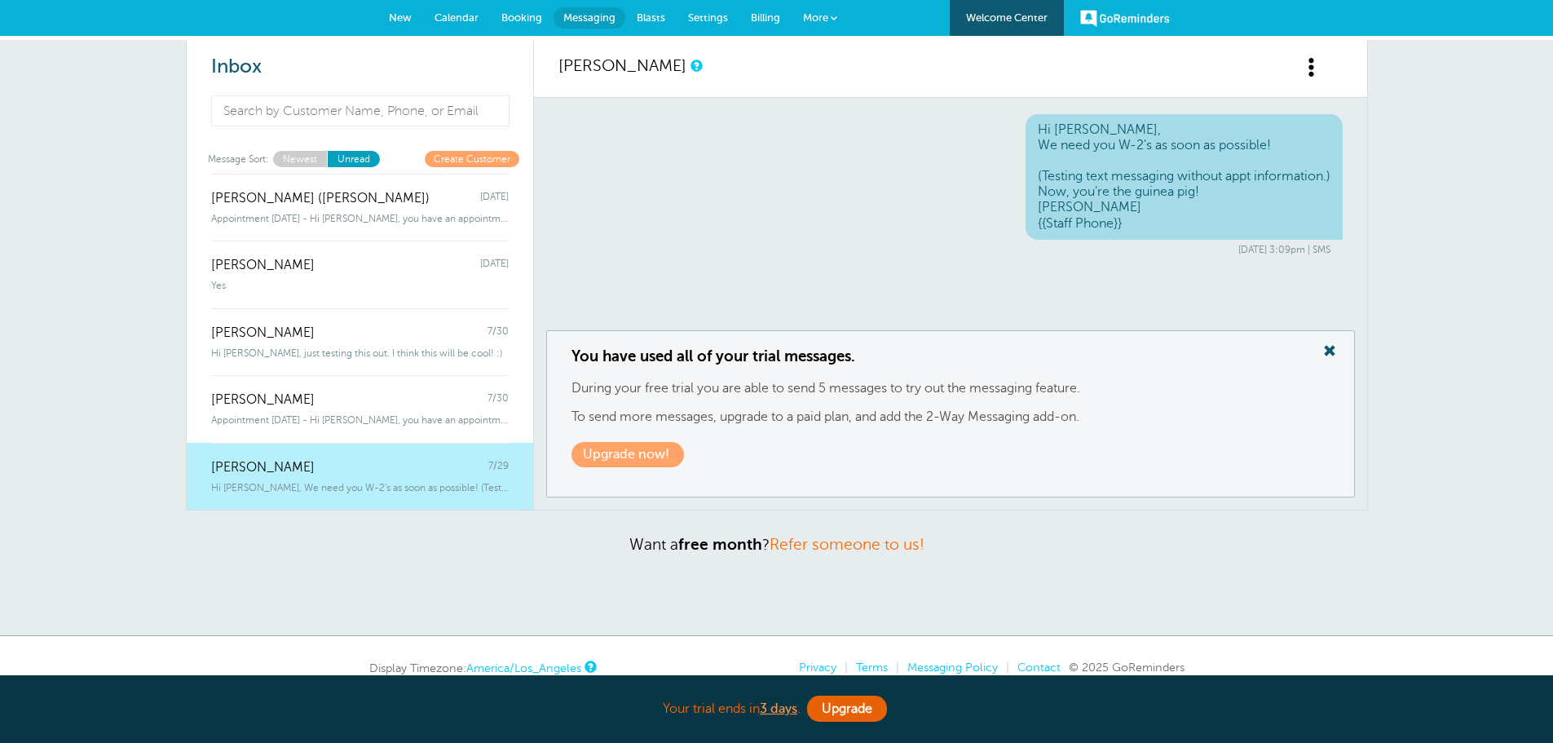
click at [307, 162] on link "Newest" at bounding box center [300, 158] width 54 height 15
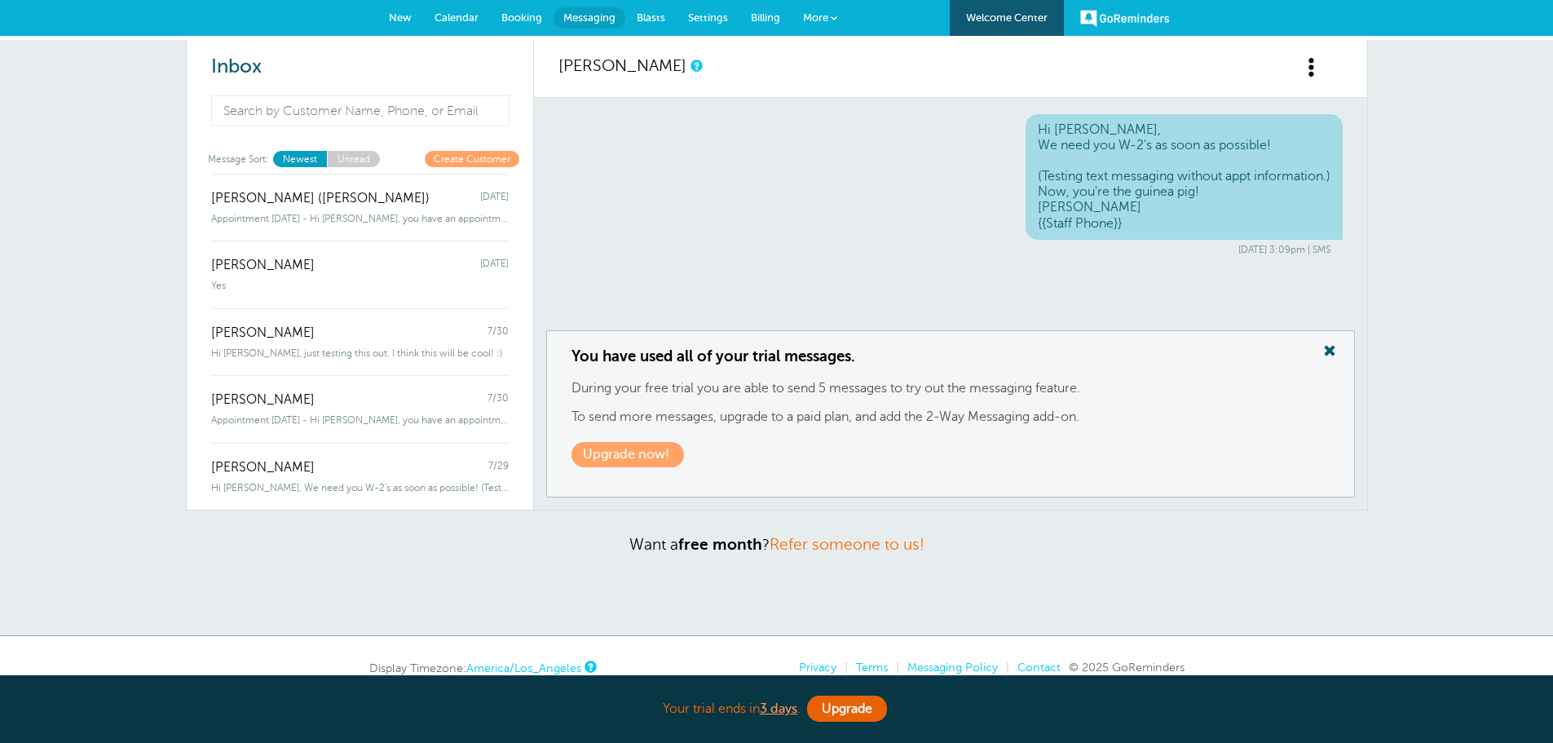
click at [355, 158] on link "Unread" at bounding box center [353, 158] width 53 height 15
